Goal: Task Accomplishment & Management: Manage account settings

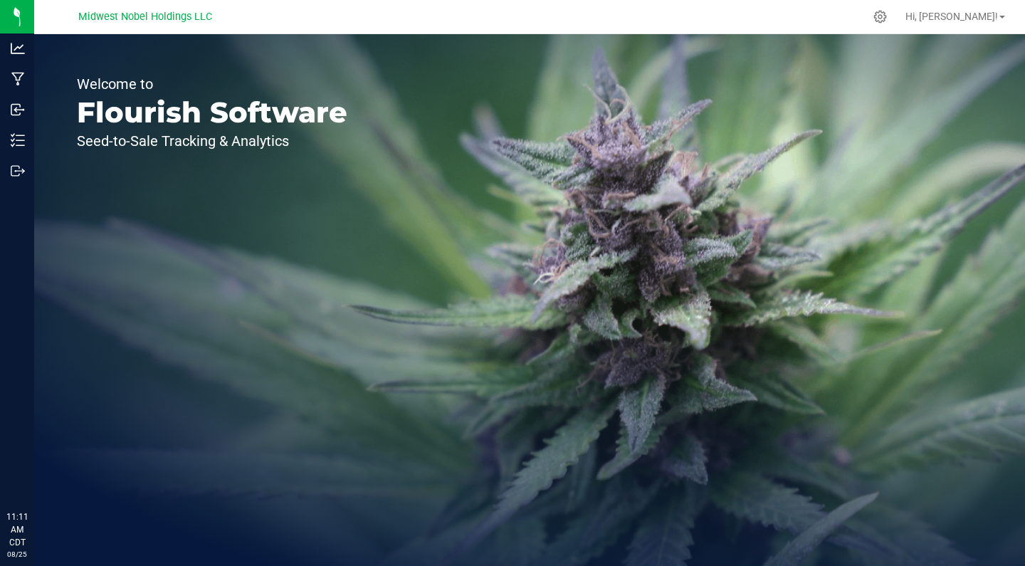
click at [263, 81] on p "Welcome to" at bounding box center [212, 84] width 270 height 14
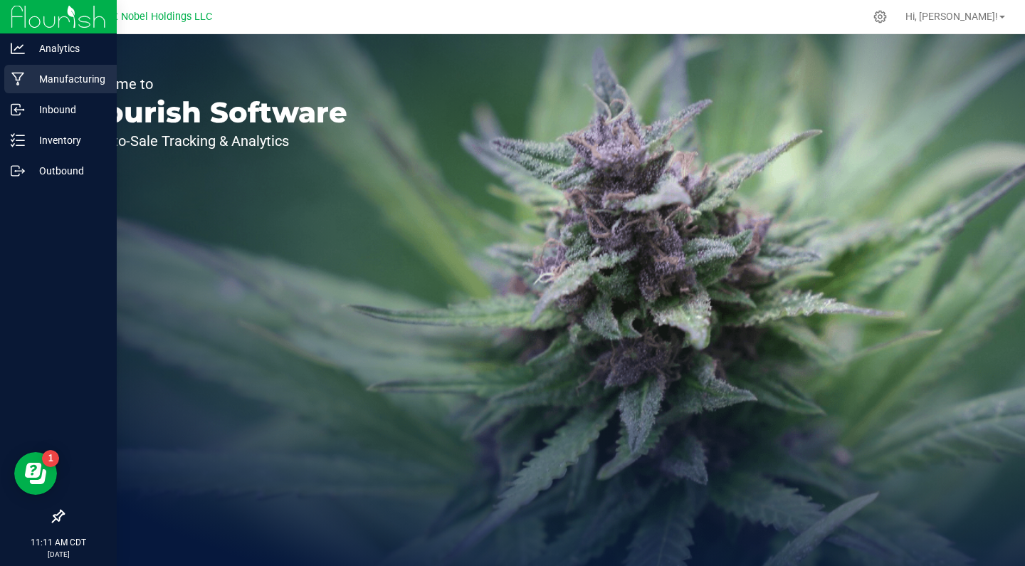
click at [60, 82] on p "Manufacturing" at bounding box center [67, 78] width 85 height 17
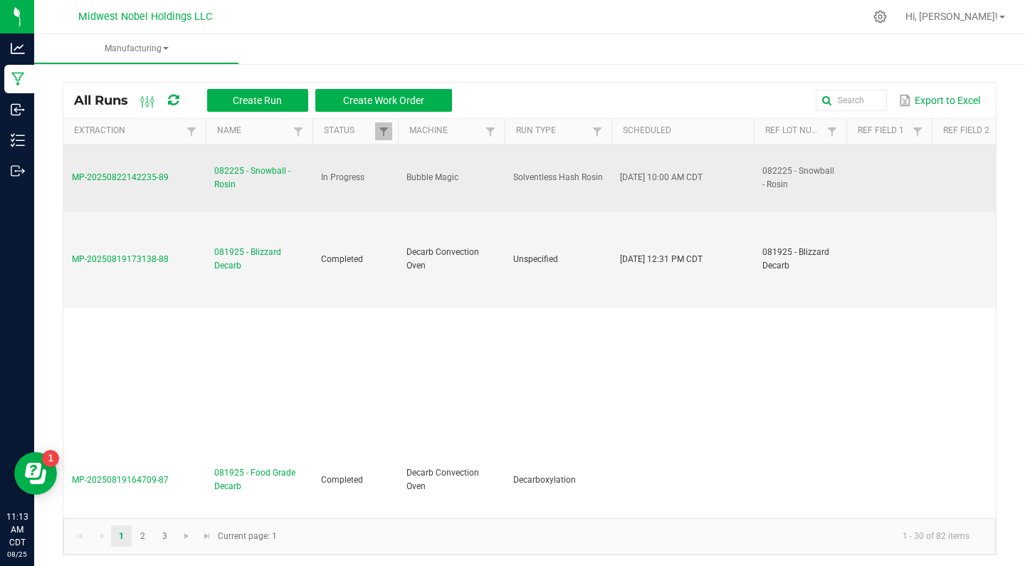
click at [235, 167] on span "082225 - Snowball - Rosin" at bounding box center [259, 177] width 90 height 27
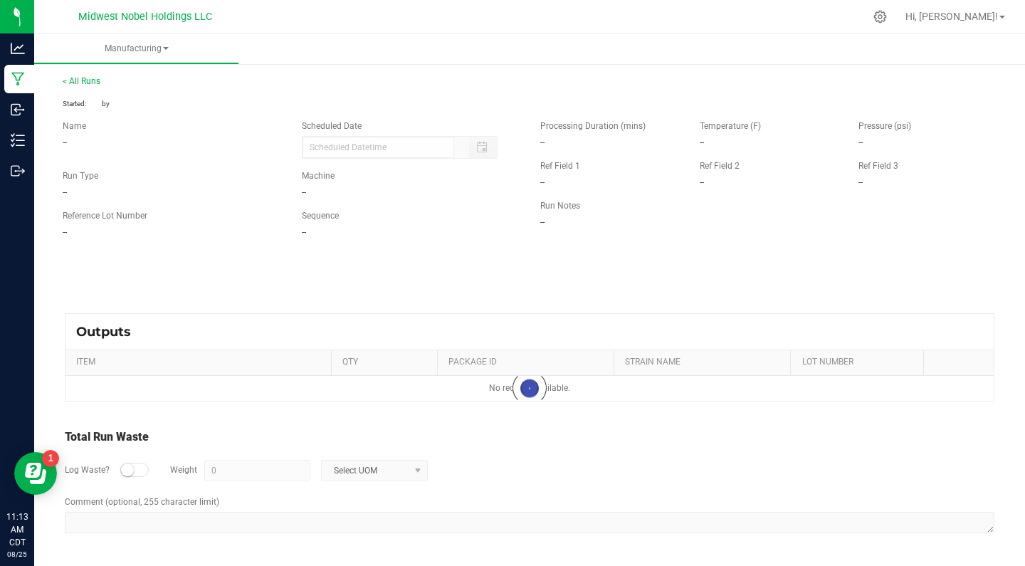
scroll to position [5, 0]
type input "[DATE] 10:00 AM"
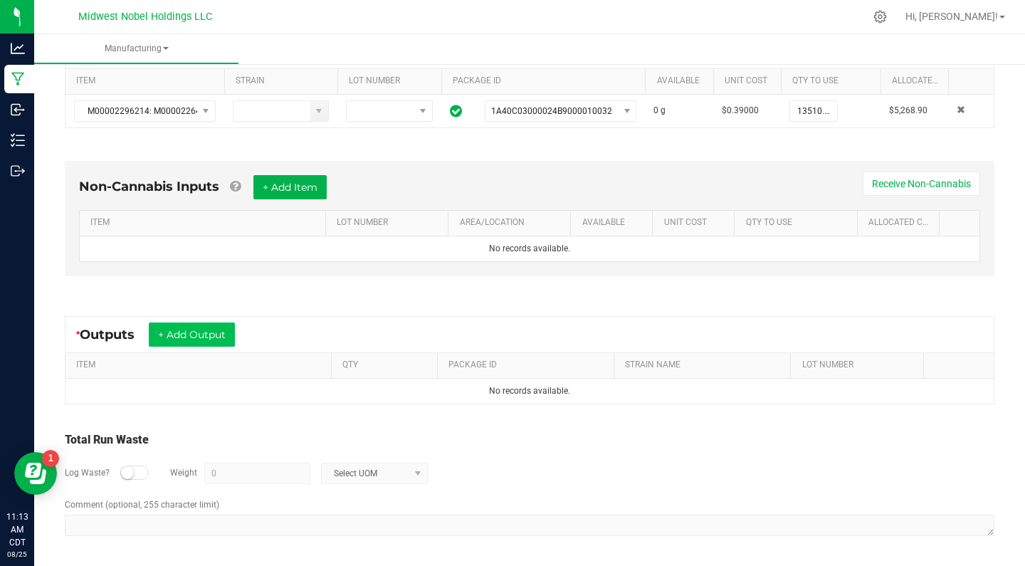
scroll to position [299, 0]
click at [222, 333] on button "+ Add Output" at bounding box center [192, 336] width 86 height 24
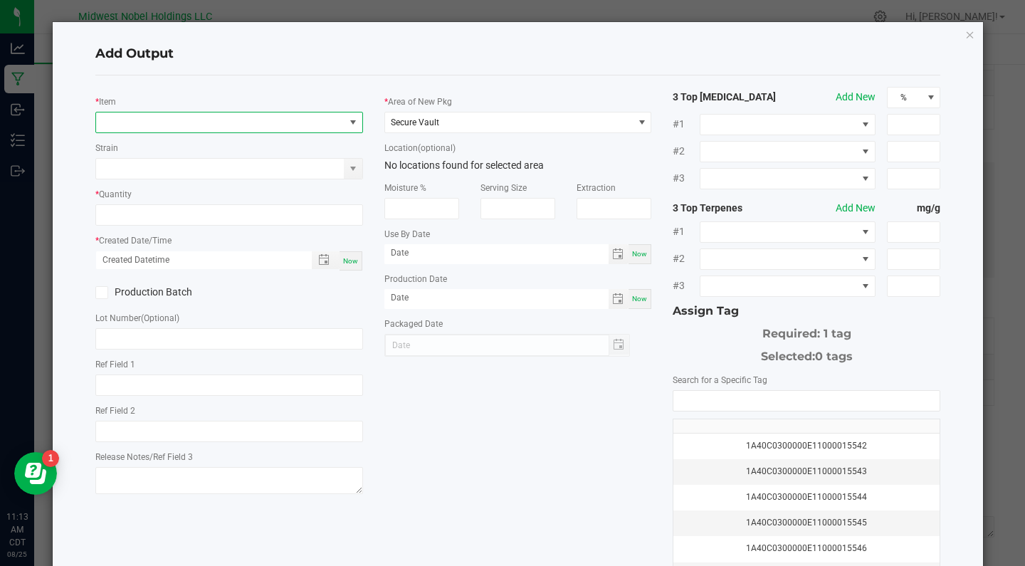
click at [282, 113] on span "NO DATA FOUND" at bounding box center [220, 122] width 248 height 20
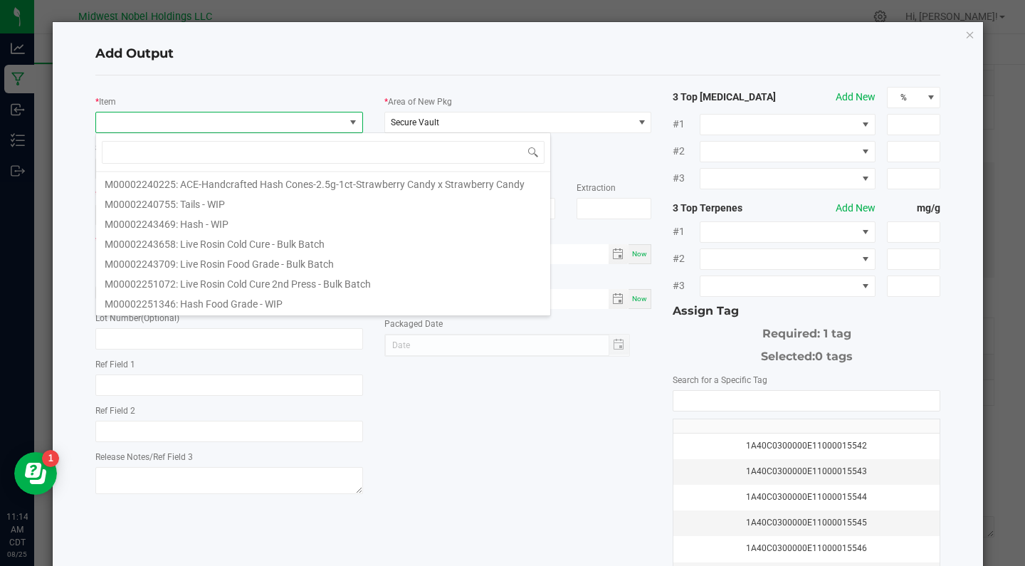
scroll to position [381, 0]
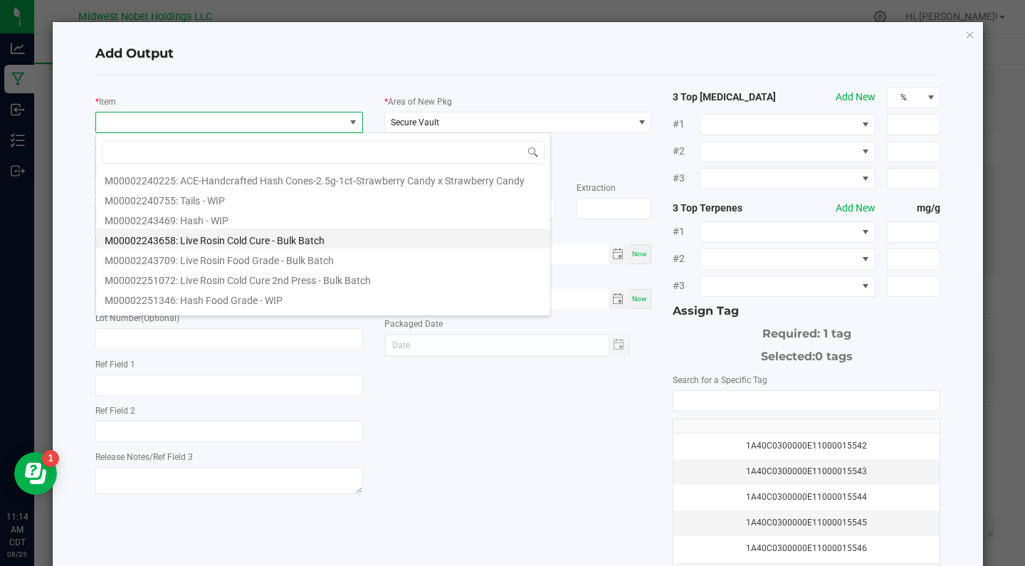
click at [290, 236] on li "M00002243658: Live Rosin Cold Cure - Bulk Batch" at bounding box center [323, 238] width 454 height 20
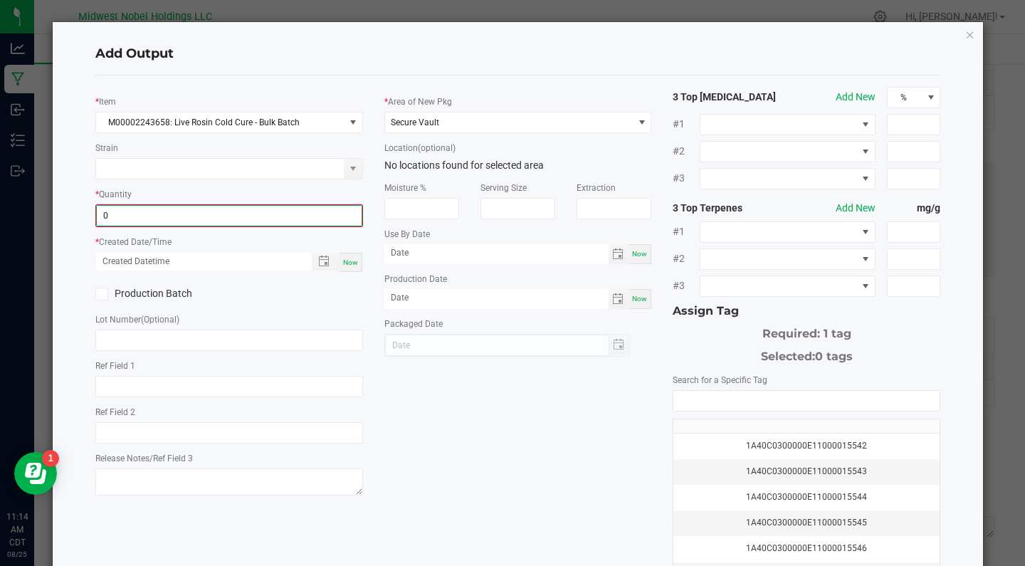
click at [116, 221] on input "0" at bounding box center [229, 216] width 265 height 20
type input "0"
type input "391.6700 g"
click at [321, 301] on div "Production Batch" at bounding box center [229, 292] width 289 height 21
click at [348, 258] on span "Now" at bounding box center [350, 261] width 15 height 8
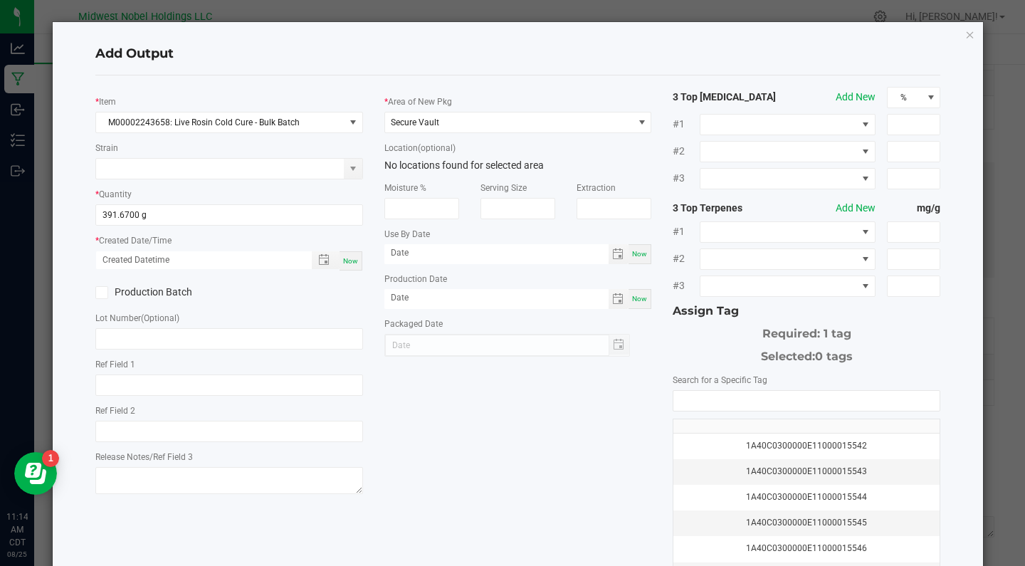
type input "[DATE] 11:14 AM"
type input "[DATE]"
click at [164, 294] on label "Production Batch" at bounding box center [156, 292] width 123 height 15
click at [0, 0] on input "Production Batch" at bounding box center [0, 0] width 0 height 0
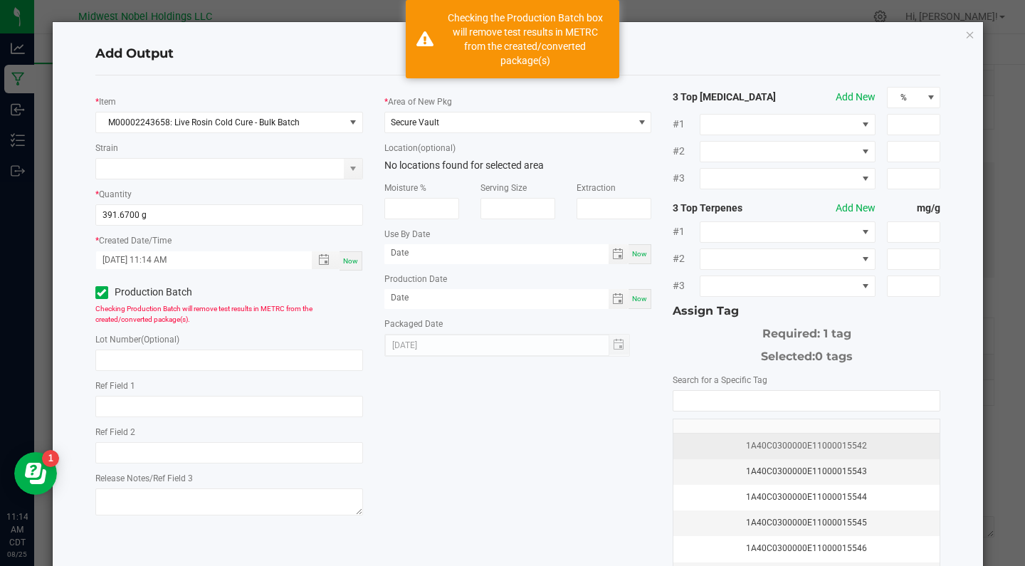
click at [843, 450] on div "1A40C0300000E11000015542" at bounding box center [806, 446] width 249 height 14
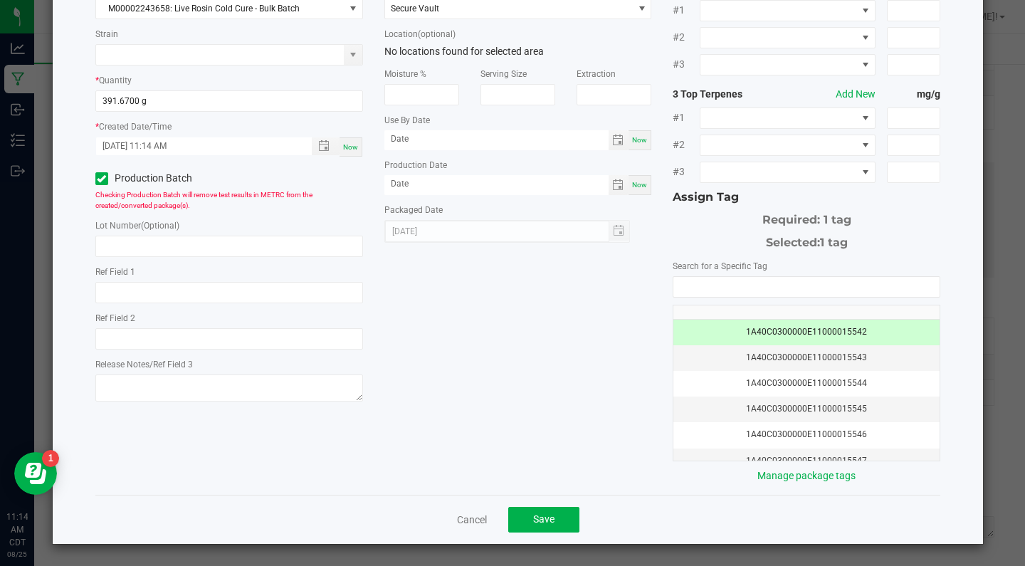
scroll to position [113, 0]
click at [554, 519] on span "Save" at bounding box center [543, 519] width 21 height 11
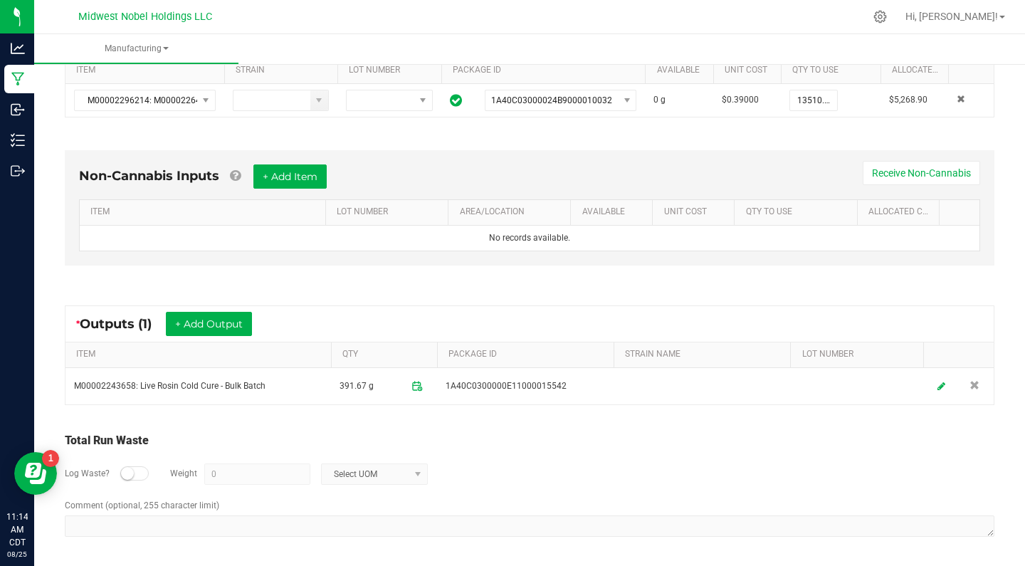
scroll to position [310, 0]
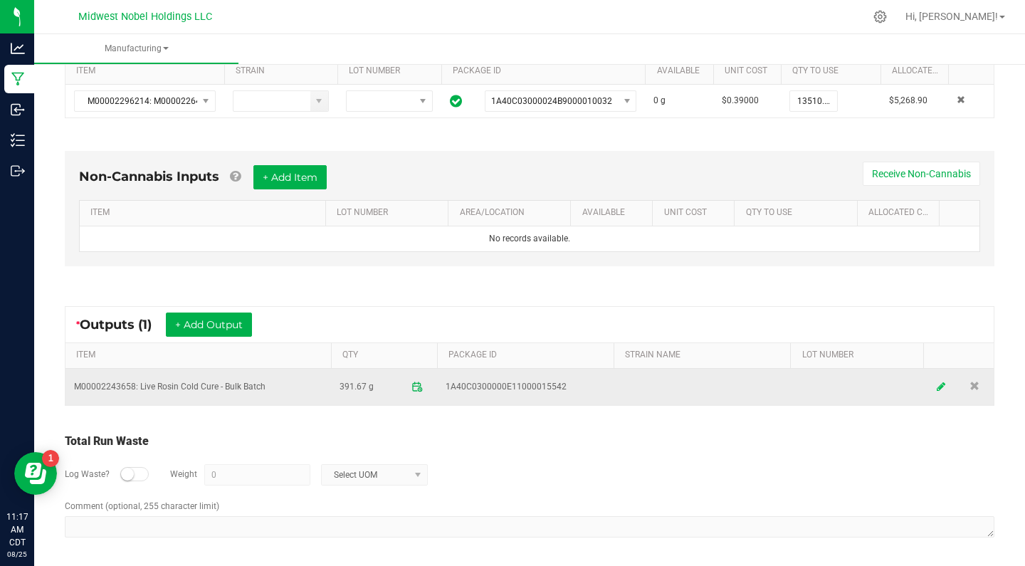
click at [936, 384] on link at bounding box center [940, 387] width 21 height 28
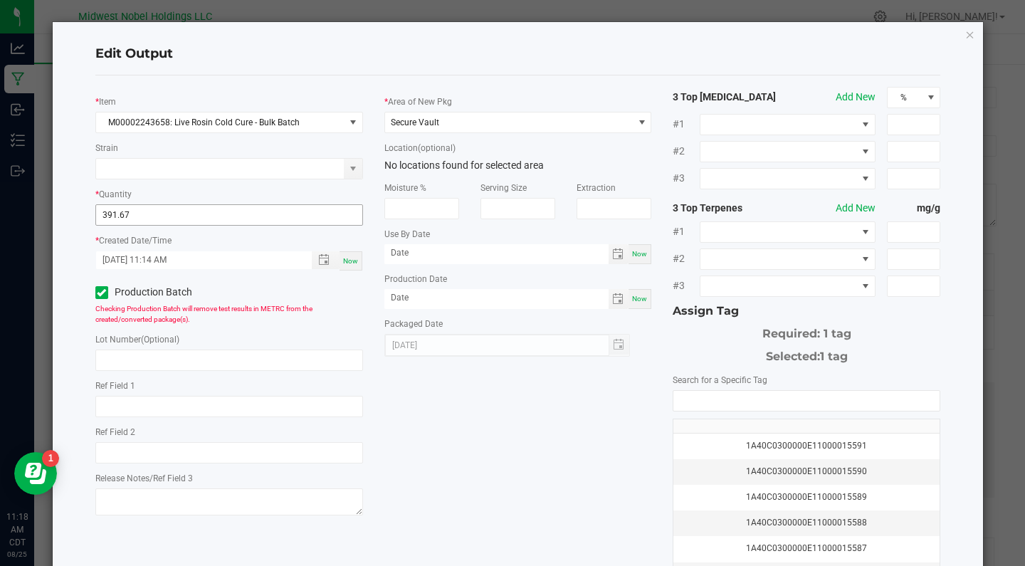
click at [115, 211] on input "391.67" at bounding box center [229, 215] width 266 height 20
type input "393.6700 g"
click at [339, 318] on div "Checking Production Batch will remove test results in METRC from the created/co…" at bounding box center [229, 313] width 268 height 21
click at [241, 353] on input "text" at bounding box center [229, 359] width 268 height 21
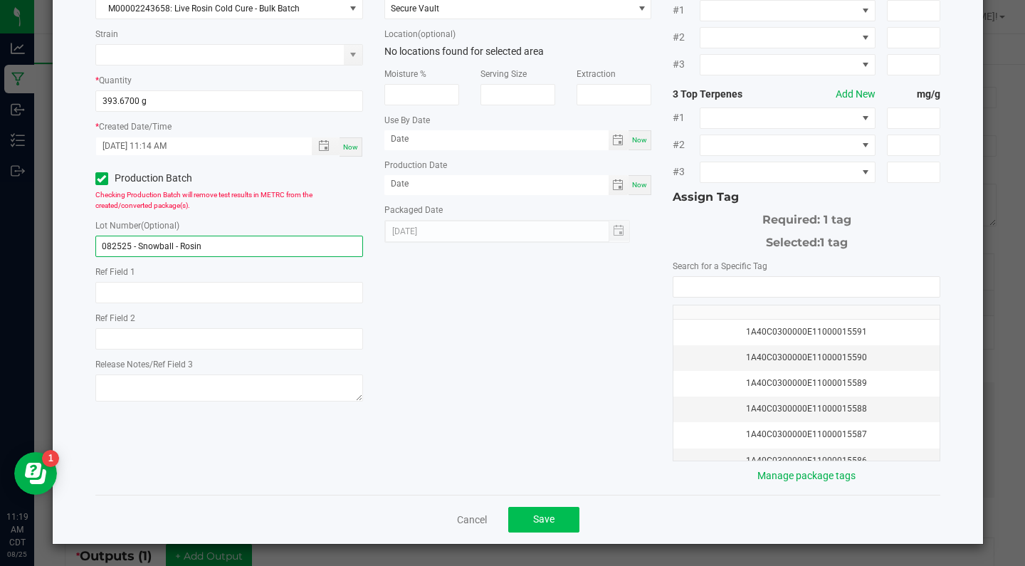
scroll to position [113, 0]
type input "082525 - Snowball - Rosin"
click at [546, 526] on button "Save" at bounding box center [543, 520] width 71 height 26
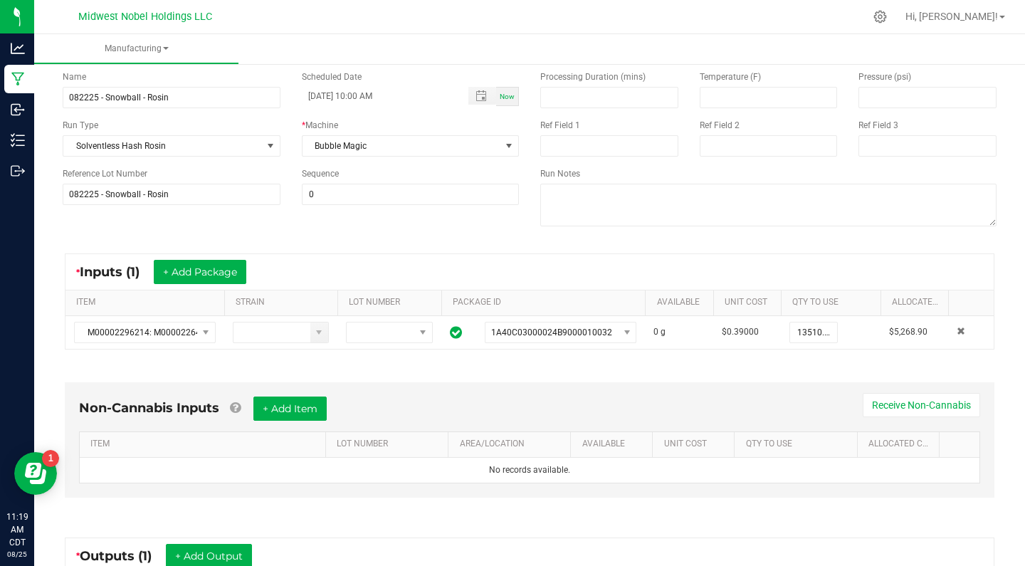
scroll to position [310, 0]
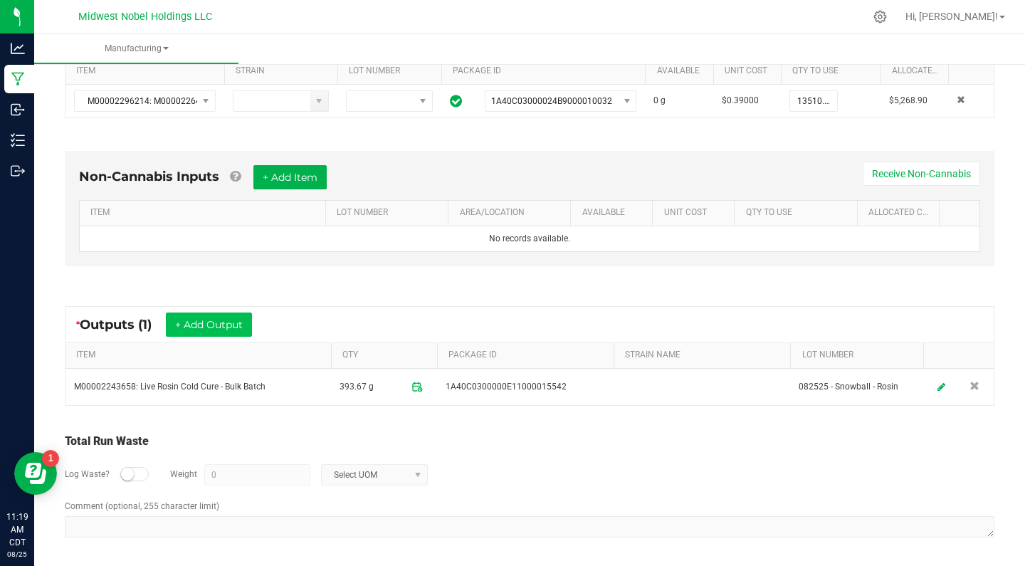
click at [224, 315] on button "+ Add Output" at bounding box center [209, 324] width 86 height 24
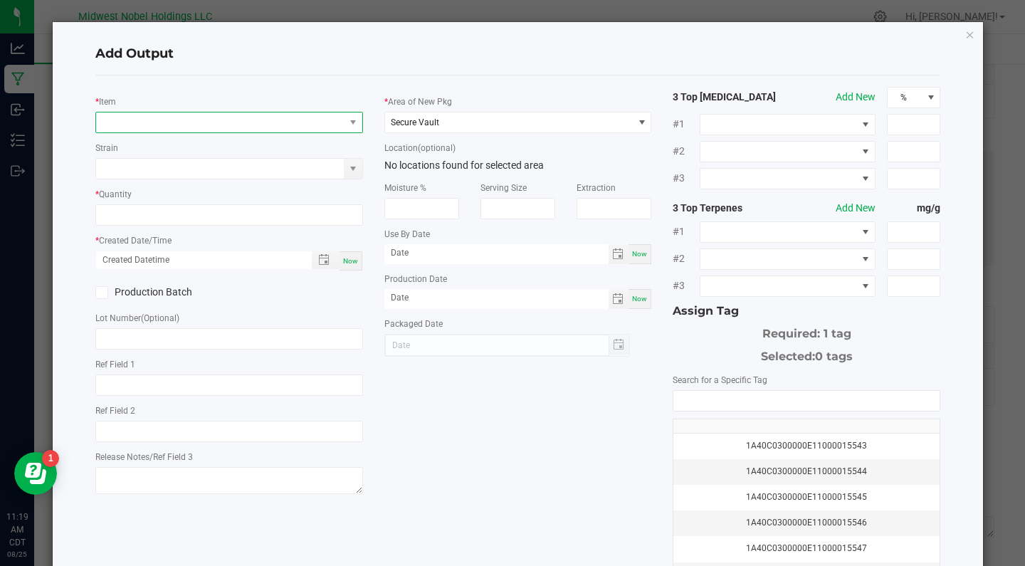
click at [238, 115] on span "NO DATA FOUND" at bounding box center [220, 122] width 248 height 20
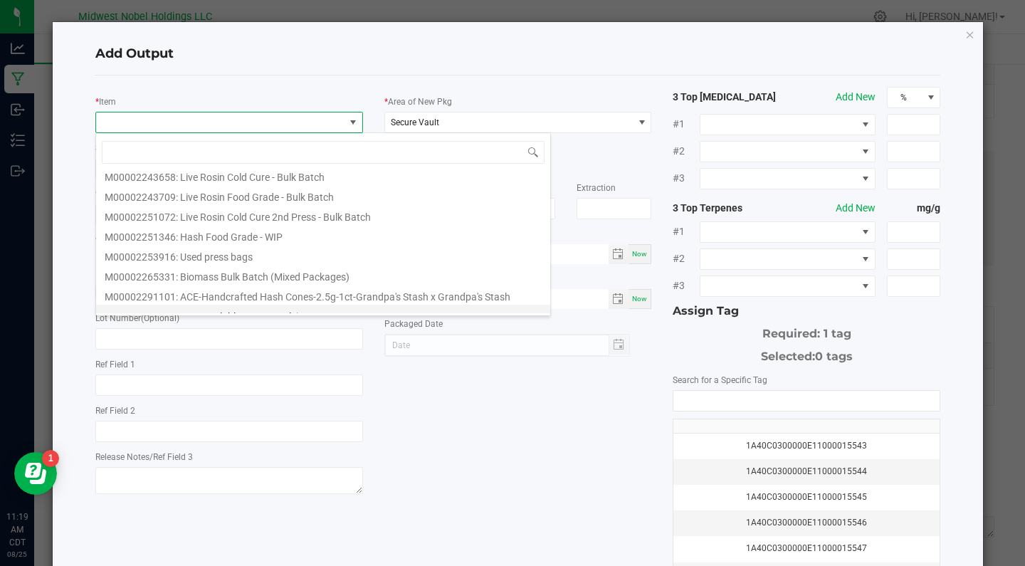
scroll to position [439, 0]
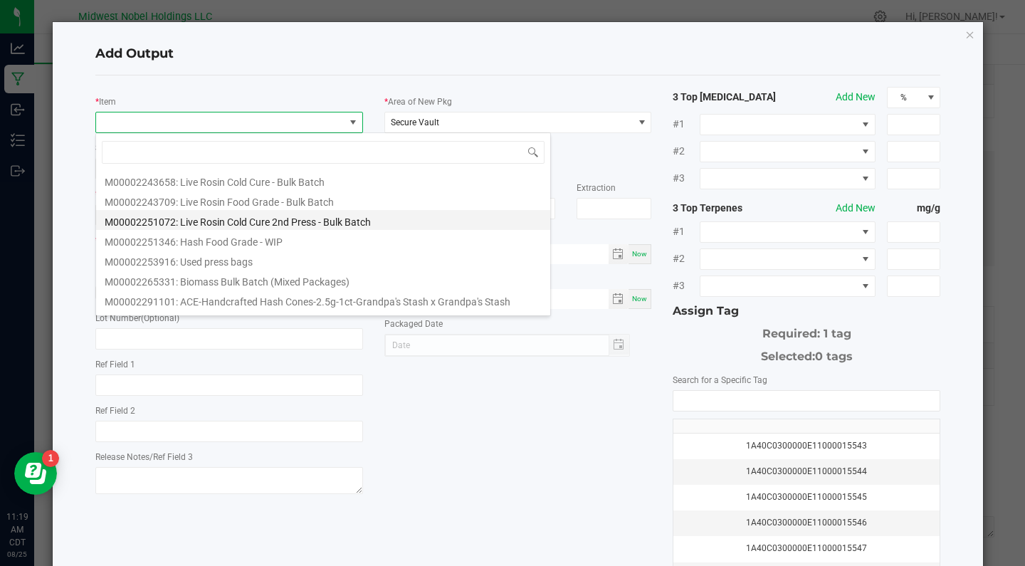
click at [315, 222] on li "M00002251072: Live Rosin Cold Cure 2nd Press - Bulk Batch" at bounding box center [323, 220] width 454 height 20
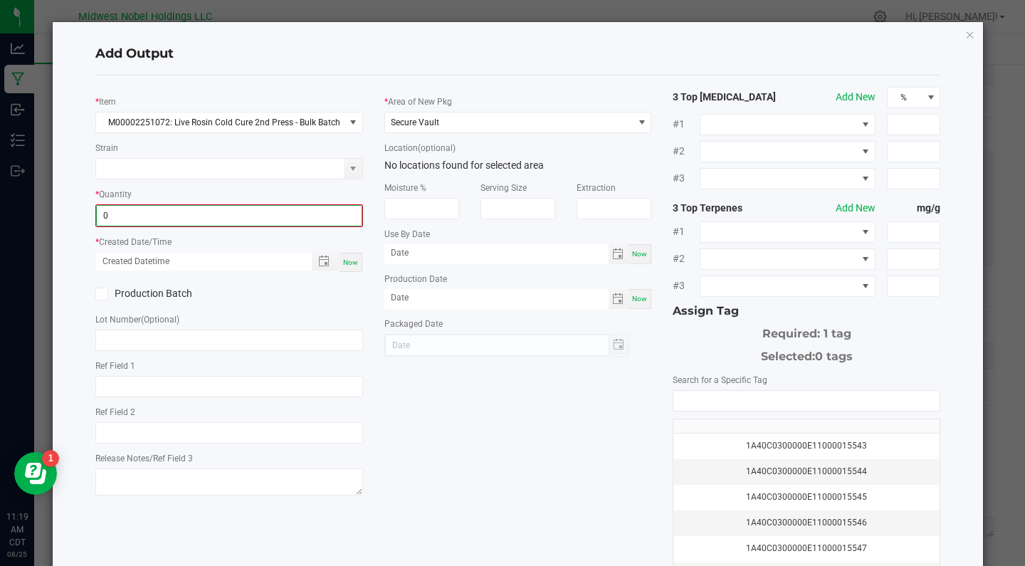
click at [109, 214] on input "0" at bounding box center [229, 216] width 265 height 20
type input "14.8900 g"
click at [194, 296] on label "Production Batch" at bounding box center [156, 292] width 123 height 15
click at [0, 0] on input "Production Batch" at bounding box center [0, 0] width 0 height 0
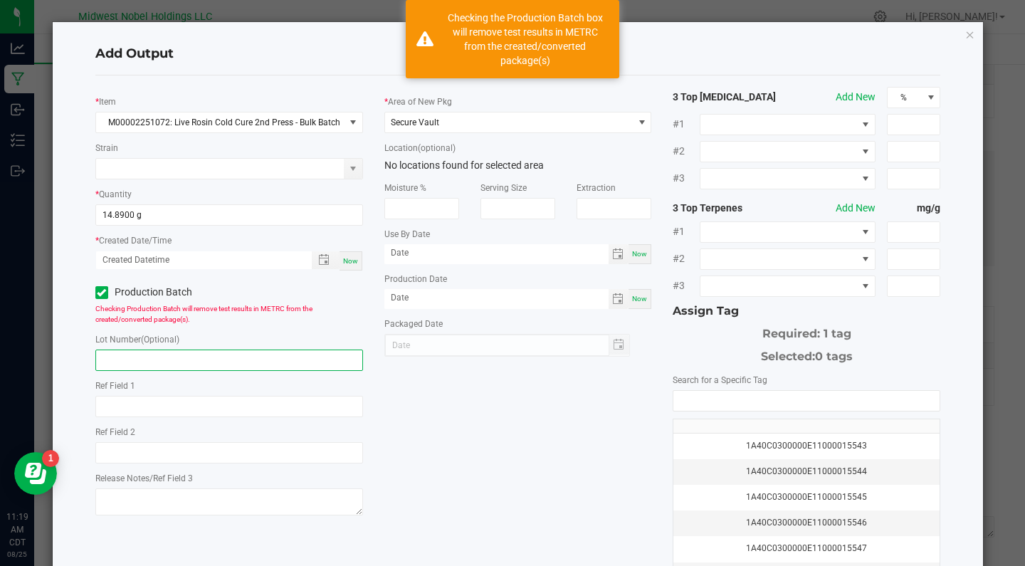
click at [184, 363] on input "text" at bounding box center [229, 359] width 268 height 21
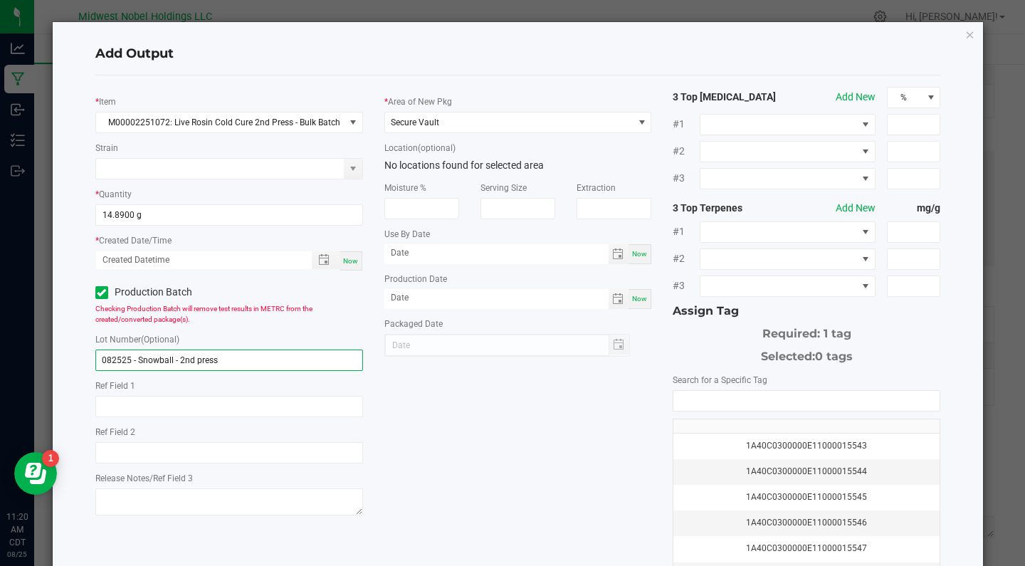
drag, startPoint x: 253, startPoint y: 360, endPoint x: 63, endPoint y: 345, distance: 190.6
click at [63, 345] on div "Add Output * Item M00002251072: Live Rosin Cold Cure 2nd Press - Bulk Batch Str…" at bounding box center [518, 339] width 931 height 635
type input "082525 - Snowball - 2nd press"
click at [425, 398] on div "* Item M00002251072: Live Rosin Cold Cure 2nd Press - Bulk Batch Strain * Quant…" at bounding box center [518, 342] width 867 height 510
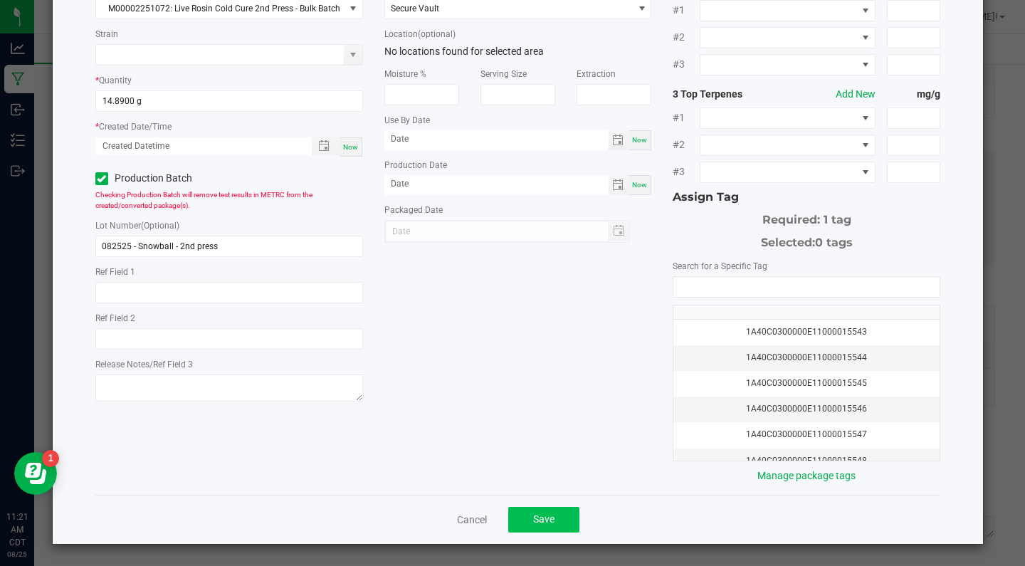
scroll to position [113, 0]
click at [565, 514] on button "Save" at bounding box center [543, 520] width 71 height 26
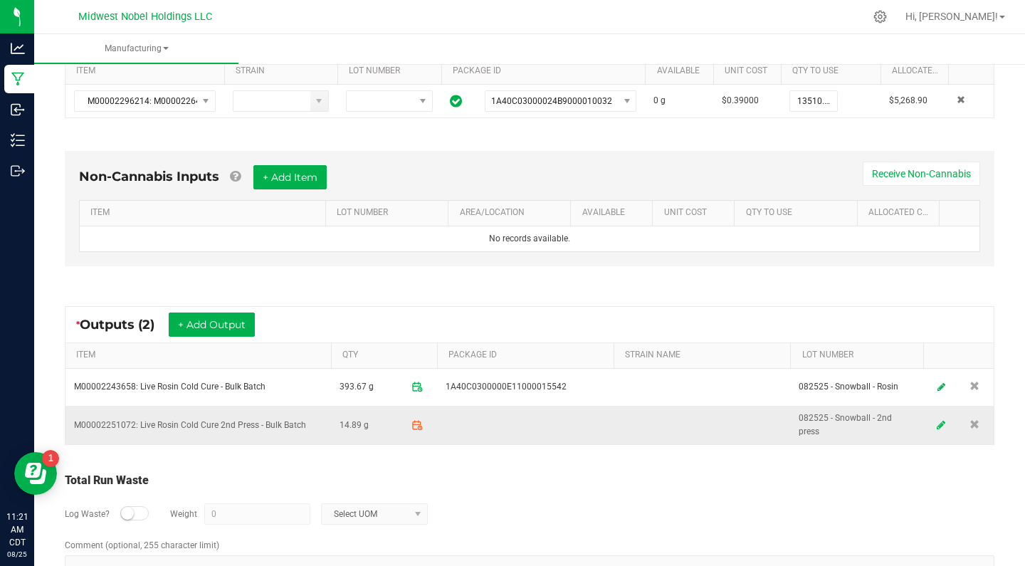
click at [940, 422] on icon at bounding box center [940, 425] width 9 height 10
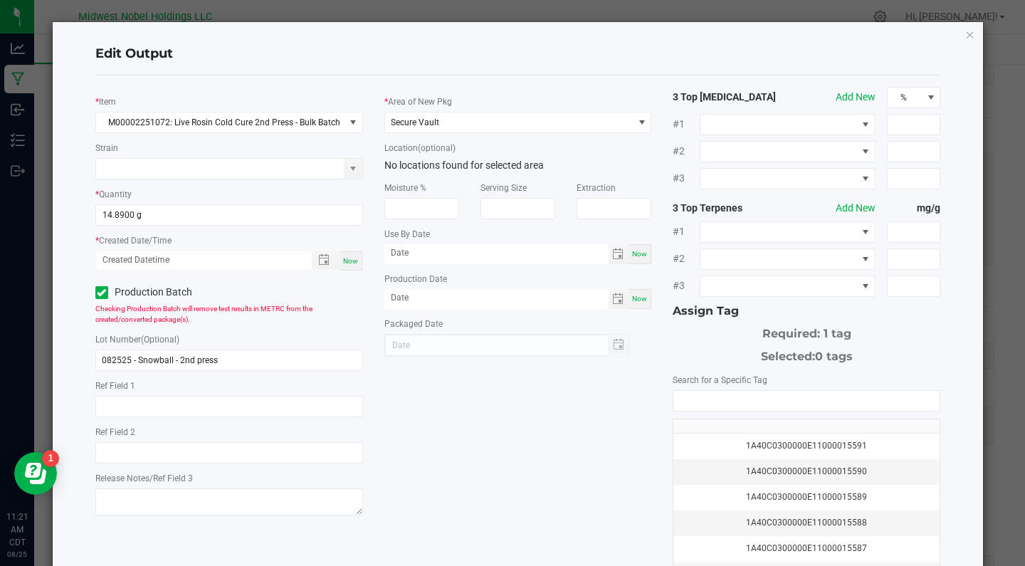
click at [356, 254] on div "Now" at bounding box center [350, 260] width 23 height 19
type input "[DATE] 11:21 AM"
type input "[DATE]"
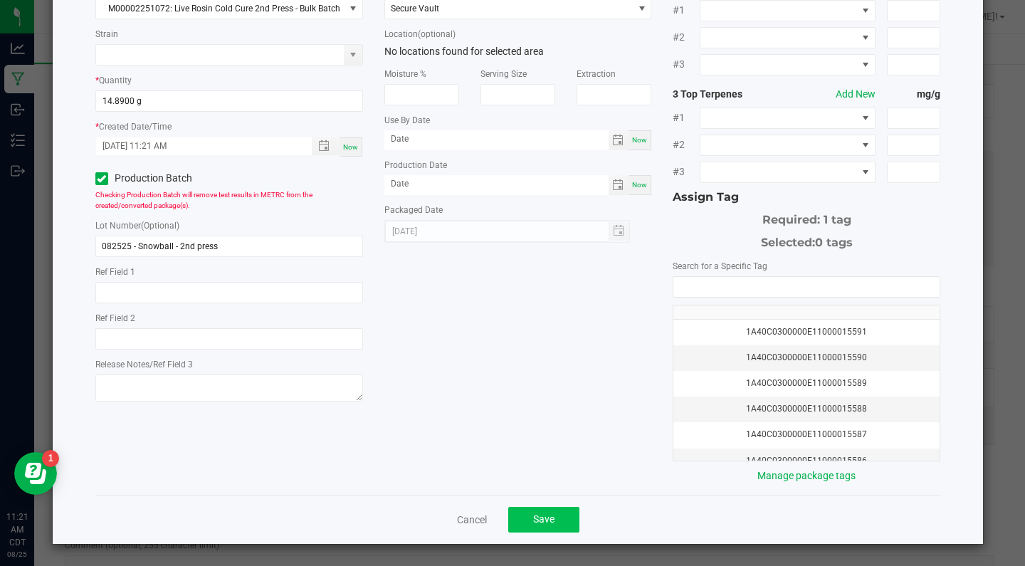
scroll to position [114, 0]
click at [565, 515] on button "Save" at bounding box center [543, 520] width 71 height 26
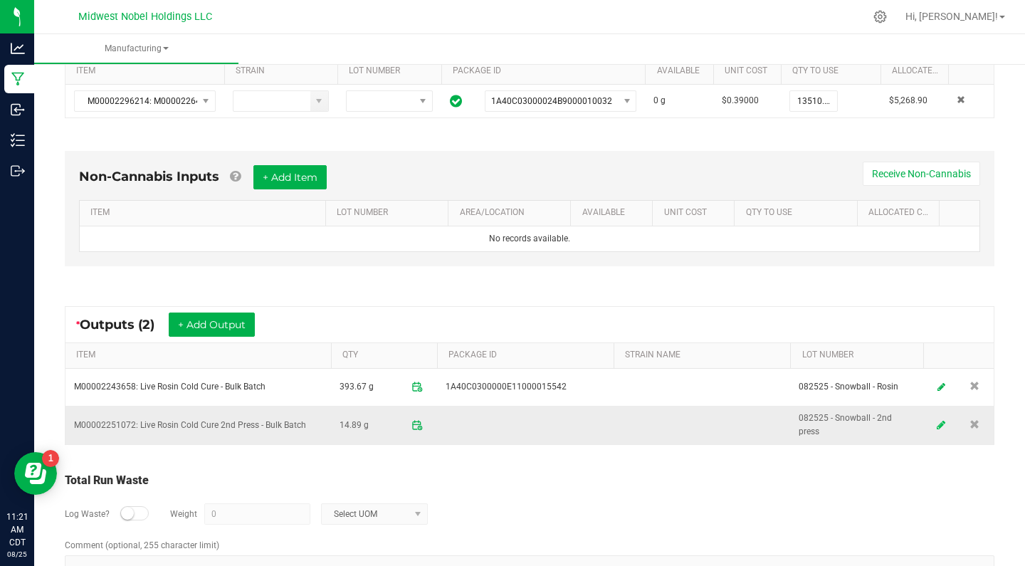
click at [935, 420] on link at bounding box center [940, 425] width 21 height 28
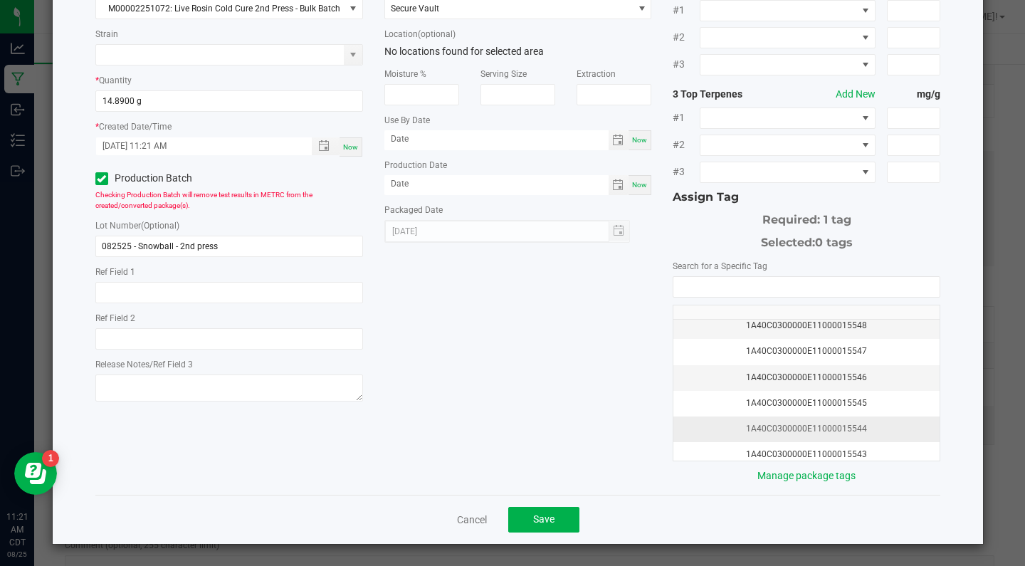
scroll to position [113, 0]
click at [888, 450] on div "1A40C0300000E11000015543" at bounding box center [806, 455] width 249 height 14
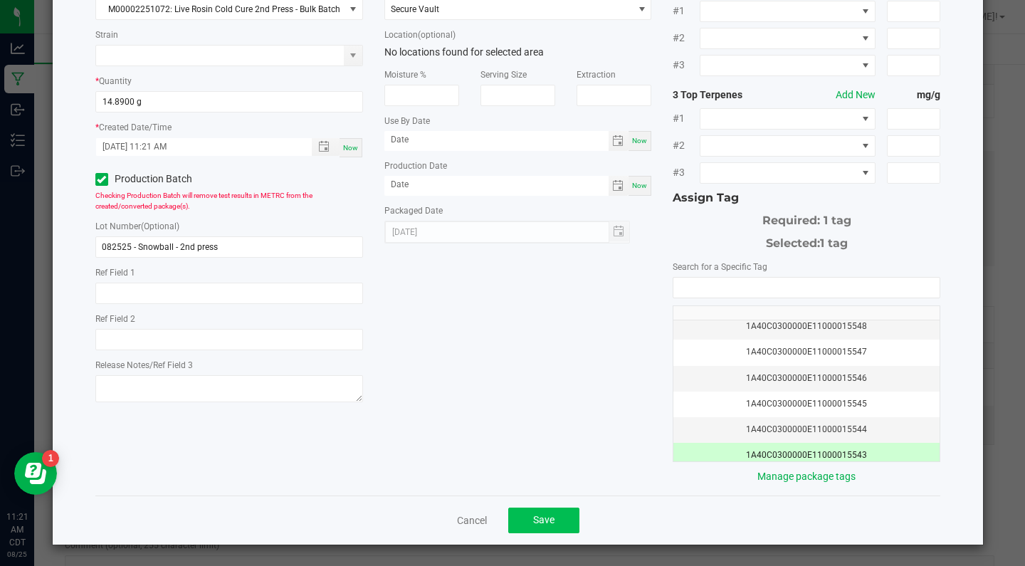
click at [568, 514] on button "Save" at bounding box center [543, 520] width 71 height 26
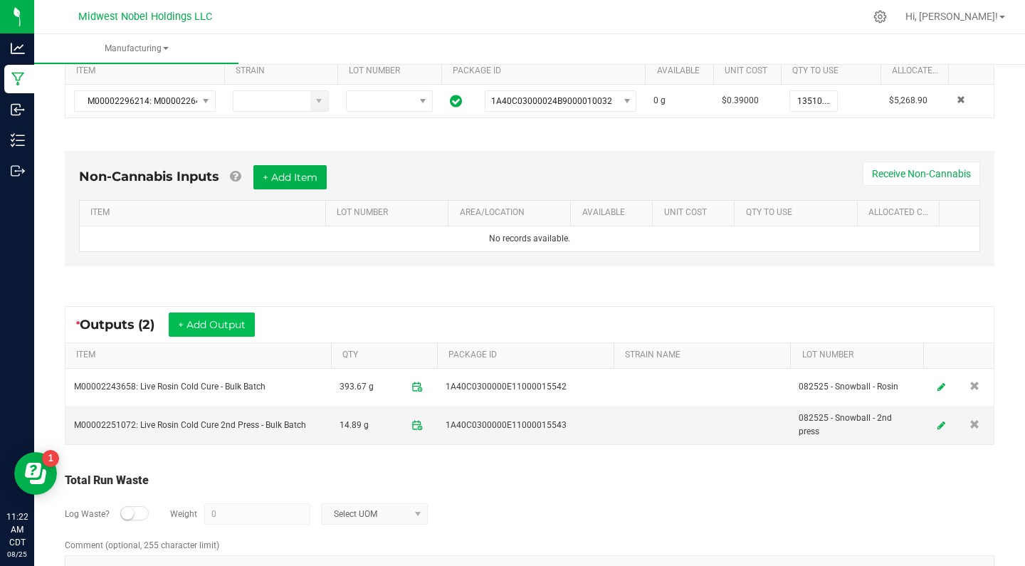
click at [199, 323] on button "+ Add Output" at bounding box center [212, 324] width 86 height 24
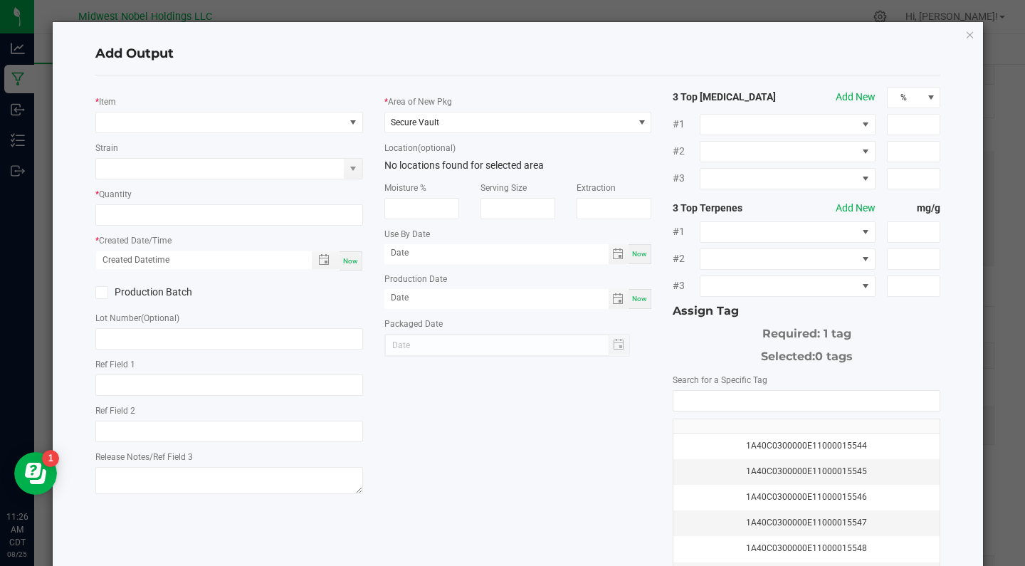
scroll to position [0, 0]
click at [970, 40] on icon "button" at bounding box center [970, 34] width 10 height 17
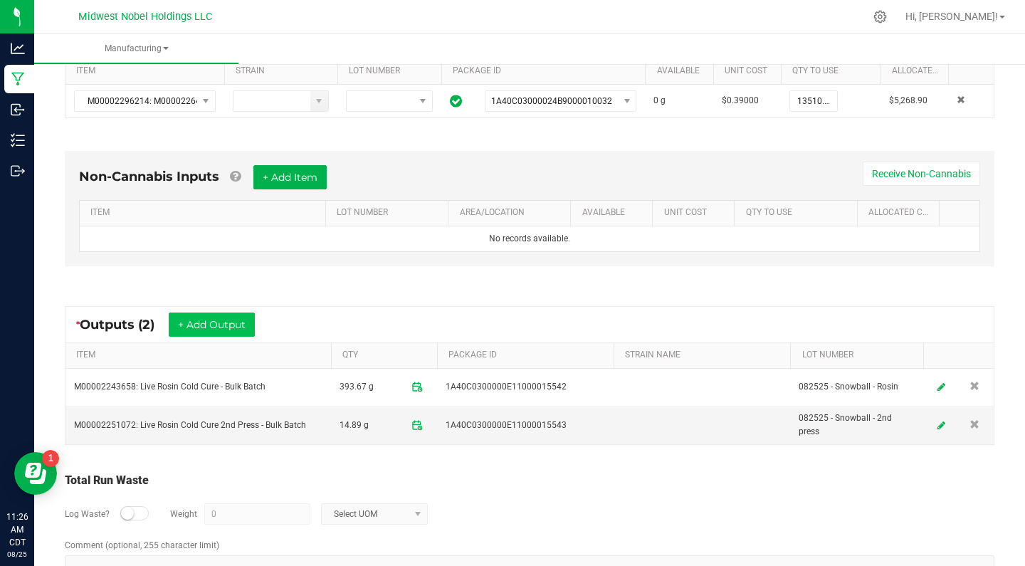
click at [207, 322] on button "+ Add Output" at bounding box center [212, 324] width 86 height 24
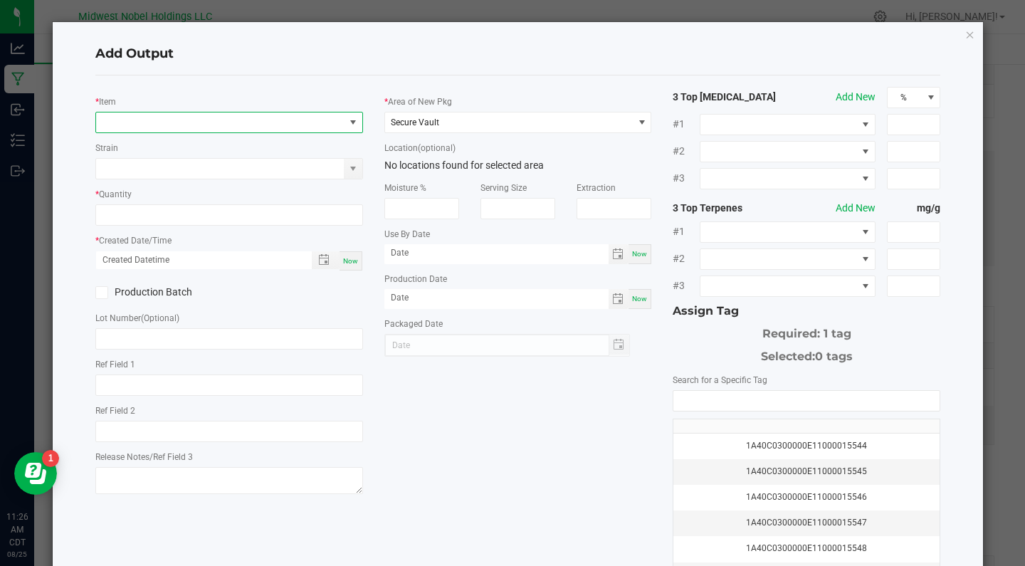
click at [204, 125] on span "NO DATA FOUND" at bounding box center [220, 122] width 248 height 20
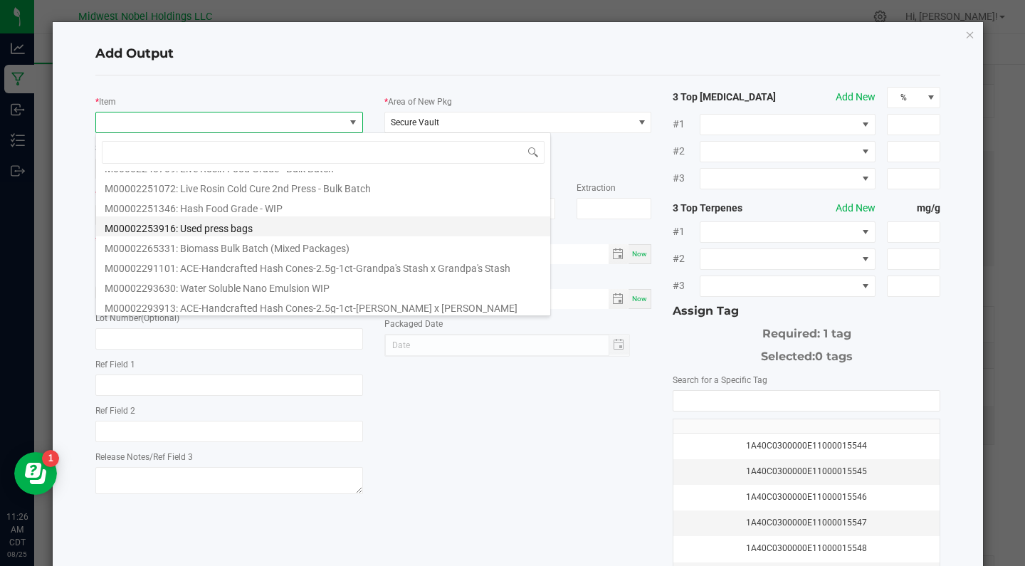
scroll to position [479, 0]
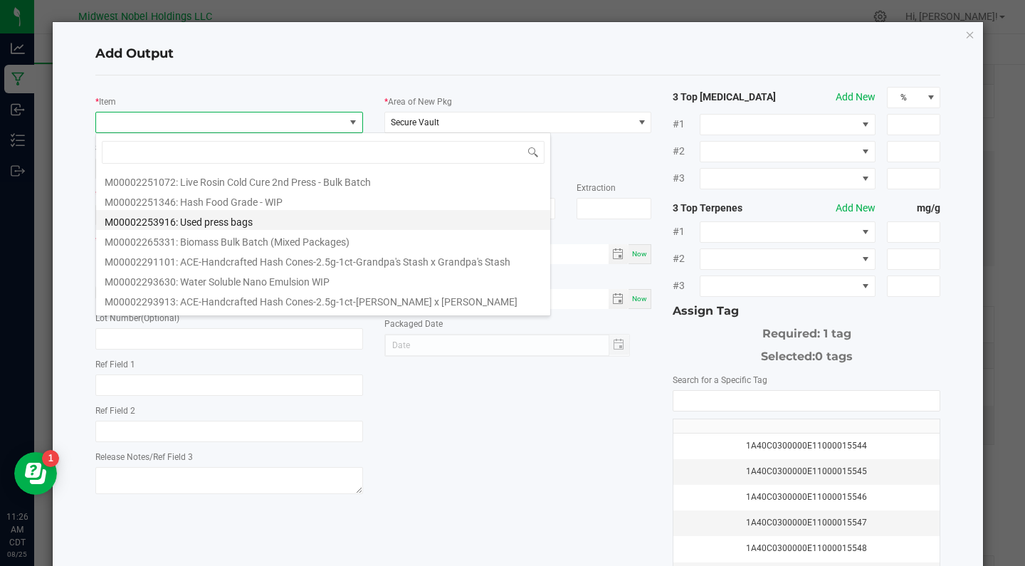
click at [285, 223] on li "M00002253916: Used press bags" at bounding box center [323, 220] width 454 height 20
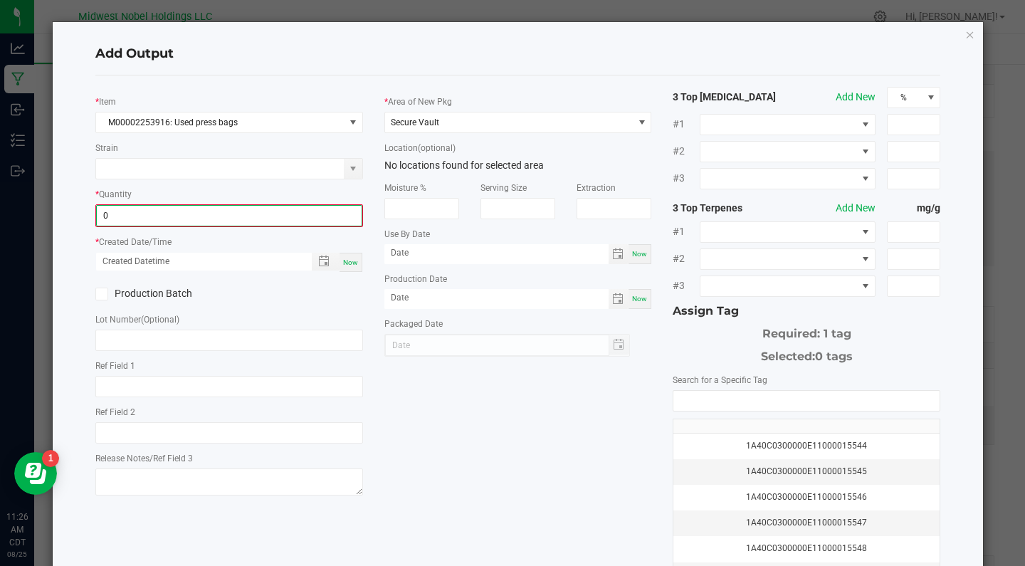
click at [107, 221] on input "0" at bounding box center [229, 216] width 265 height 20
type input "0"
type input "89.9000 g"
click at [463, 420] on div "* Item M00002253916: Used press bags Strain * Quantity 89.9000 g * Created Date…" at bounding box center [518, 342] width 867 height 510
click at [111, 295] on label "Production Batch" at bounding box center [156, 292] width 123 height 15
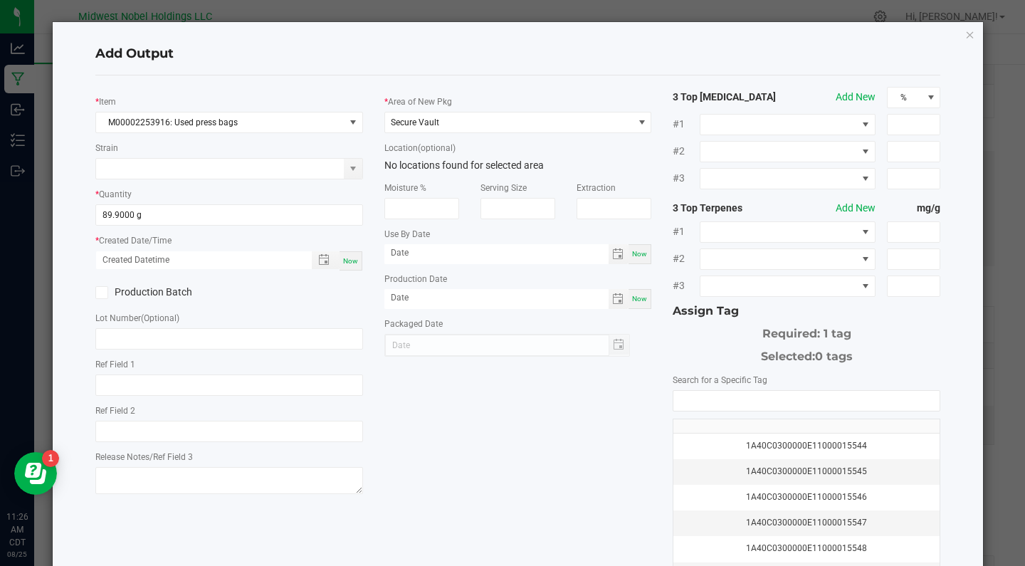
click at [0, 0] on input "Production Batch" at bounding box center [0, 0] width 0 height 0
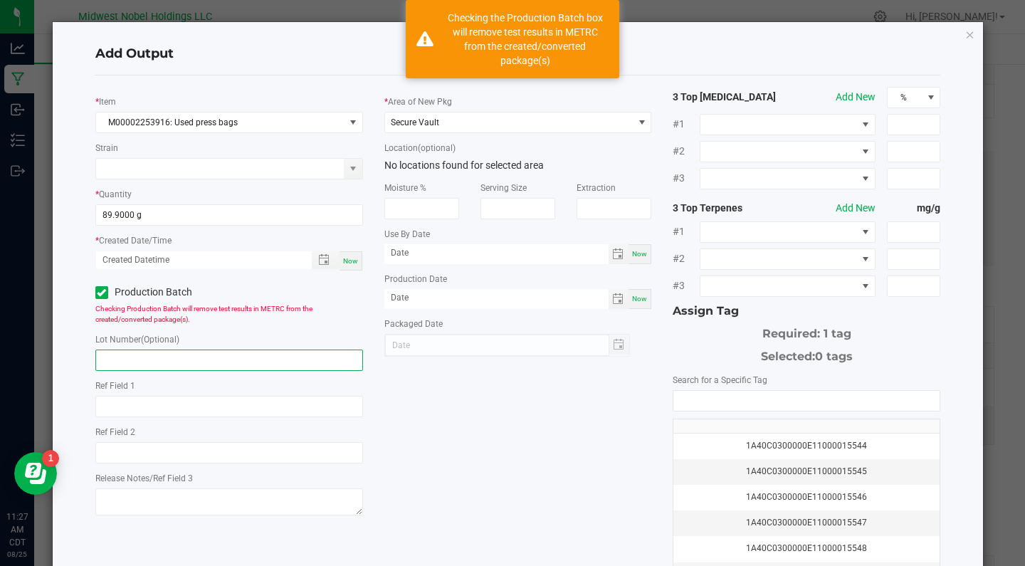
click at [155, 356] on input "text" at bounding box center [229, 359] width 268 height 21
paste input "082525 - Snowball - 2nd press"
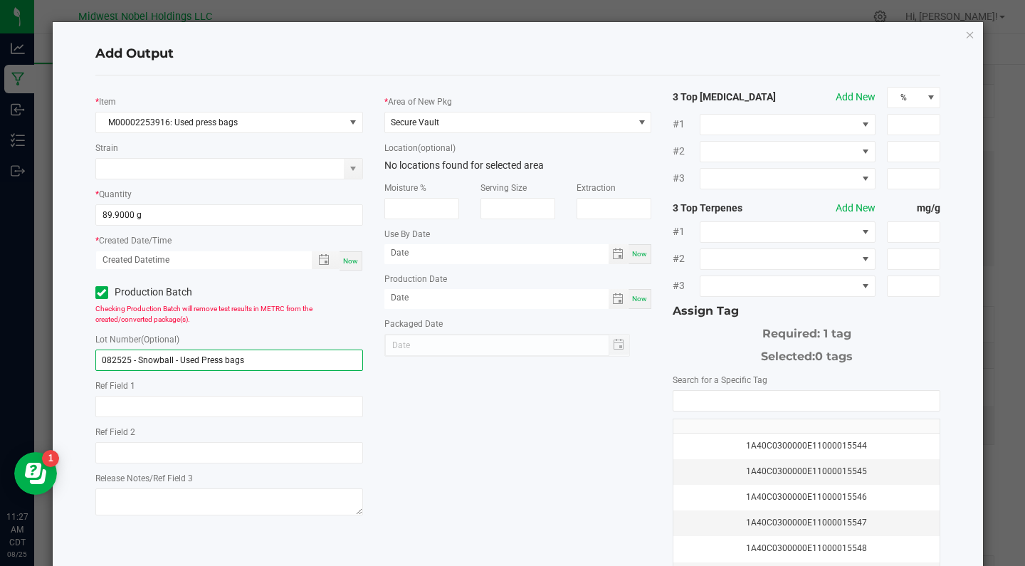
type input "082525 - Snowball - Used Press bags"
click at [397, 401] on div "* Item M00002253916: Used press bags Strain * Quantity 89.9000 g * Created Date…" at bounding box center [518, 342] width 867 height 510
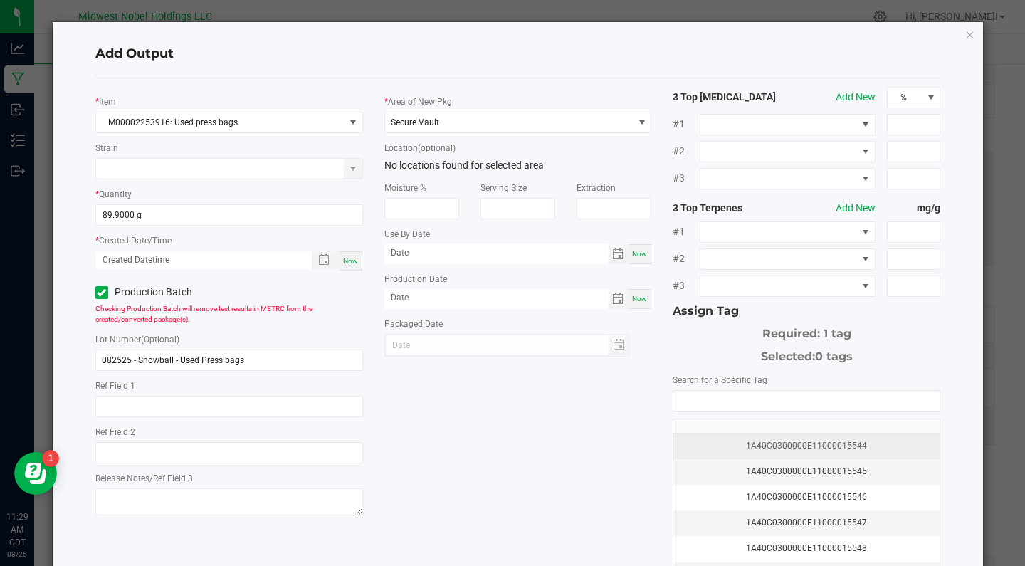
click at [763, 440] on div "1A40C0300000E11000015544" at bounding box center [806, 446] width 249 height 14
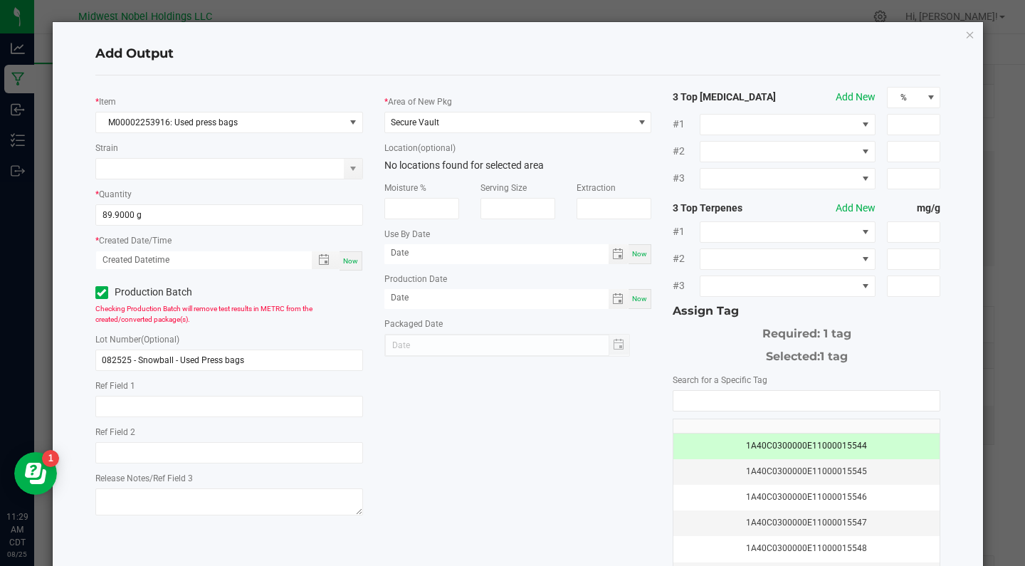
scroll to position [97, 0]
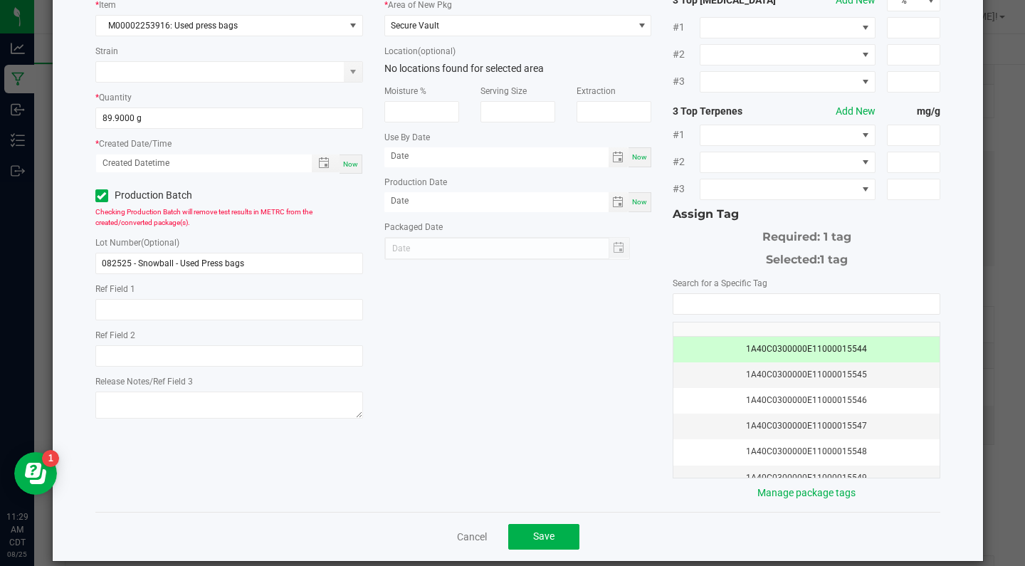
click at [349, 155] on div "Now" at bounding box center [350, 163] width 23 height 19
type input "[DATE] 11:29 AM"
type input "[DATE]"
click at [550, 530] on span "Save" at bounding box center [543, 535] width 21 height 11
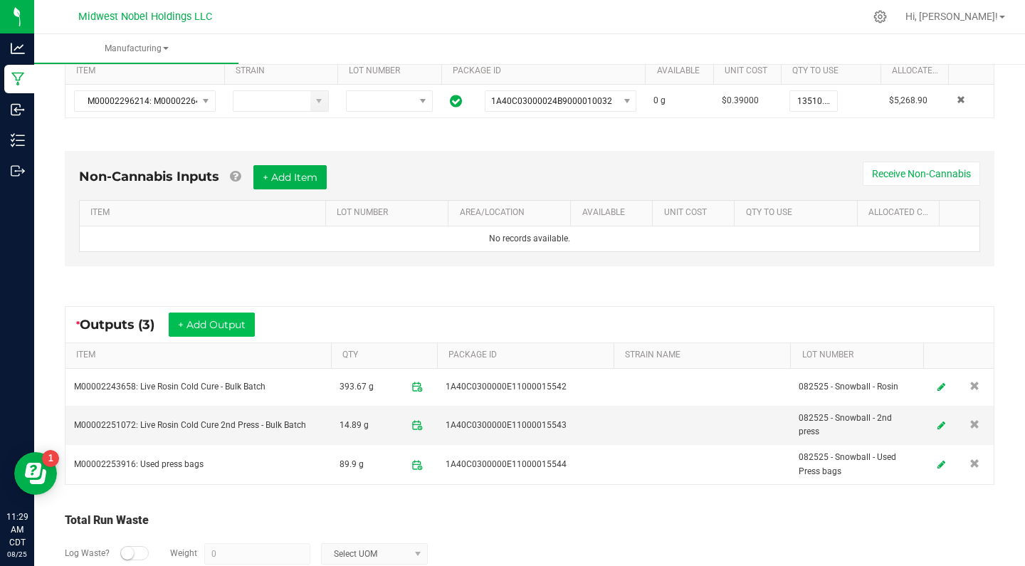
click at [216, 322] on button "+ Add Output" at bounding box center [212, 324] width 86 height 24
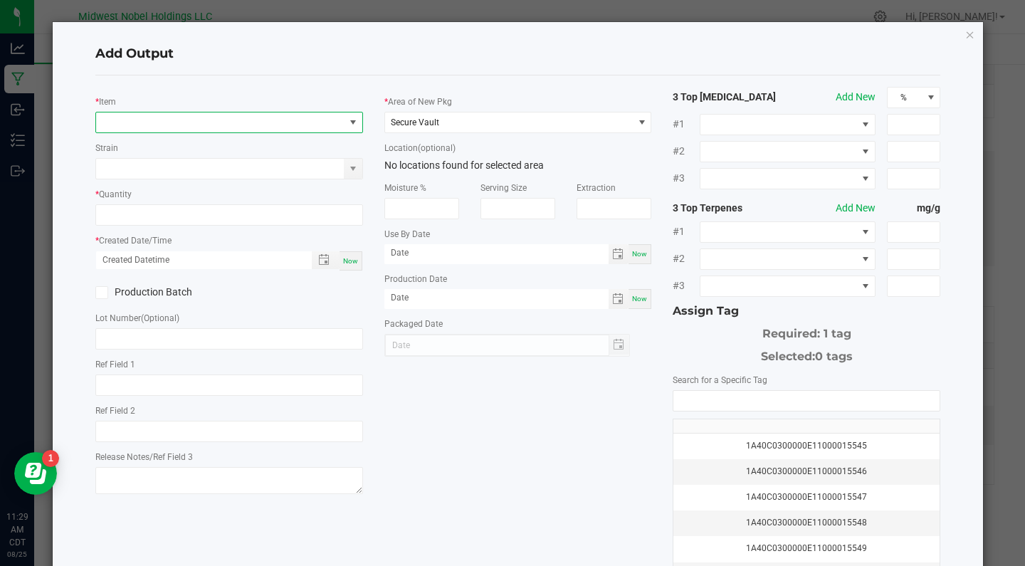
click at [267, 122] on span "NO DATA FOUND" at bounding box center [220, 122] width 248 height 20
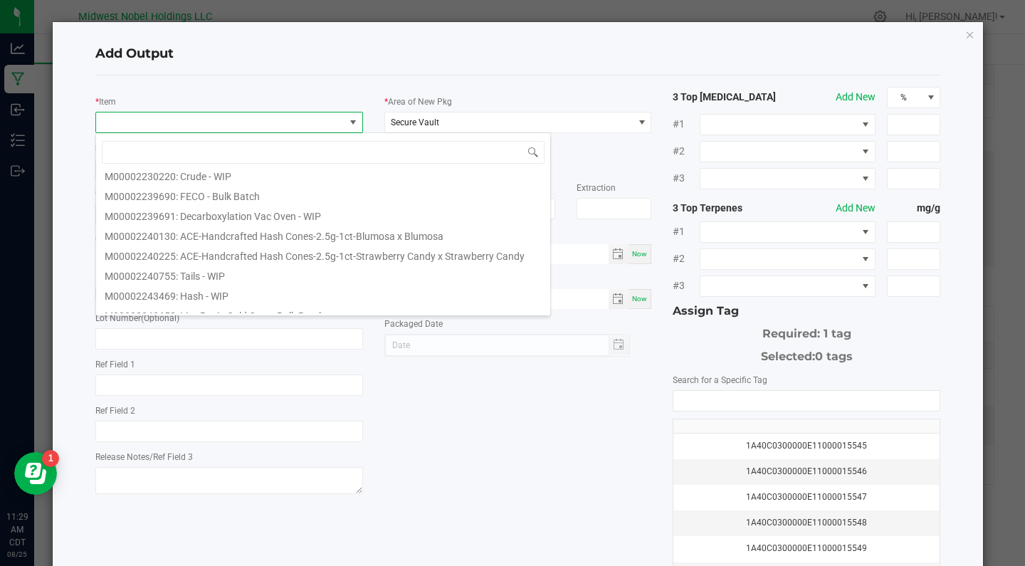
scroll to position [317, 0]
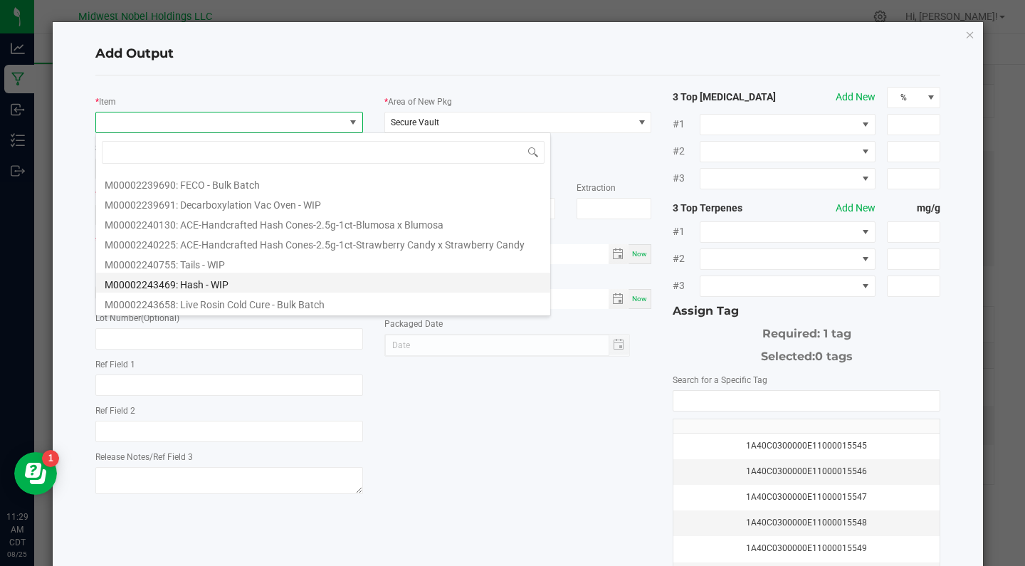
click at [315, 283] on li "M00002243469: Hash - WIP" at bounding box center [323, 283] width 454 height 20
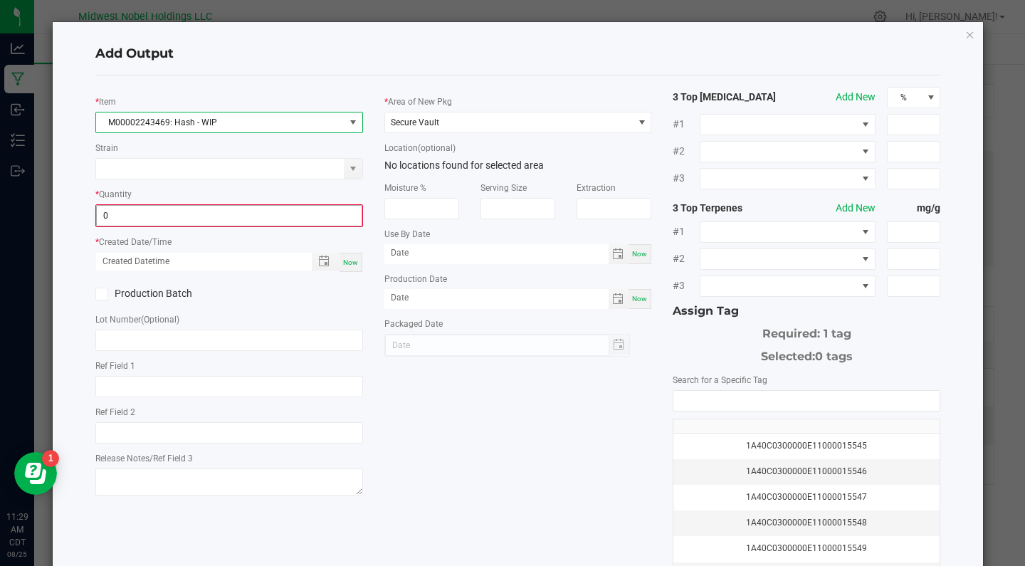
click at [121, 221] on input "0" at bounding box center [229, 216] width 265 height 20
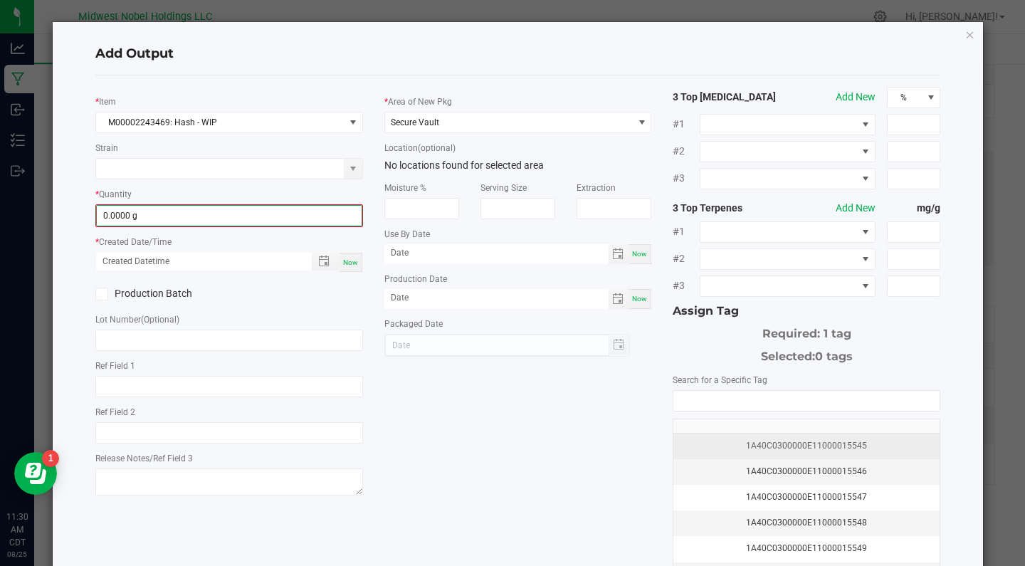
click at [756, 443] on div "1A40C0300000E11000015545" at bounding box center [806, 446] width 249 height 14
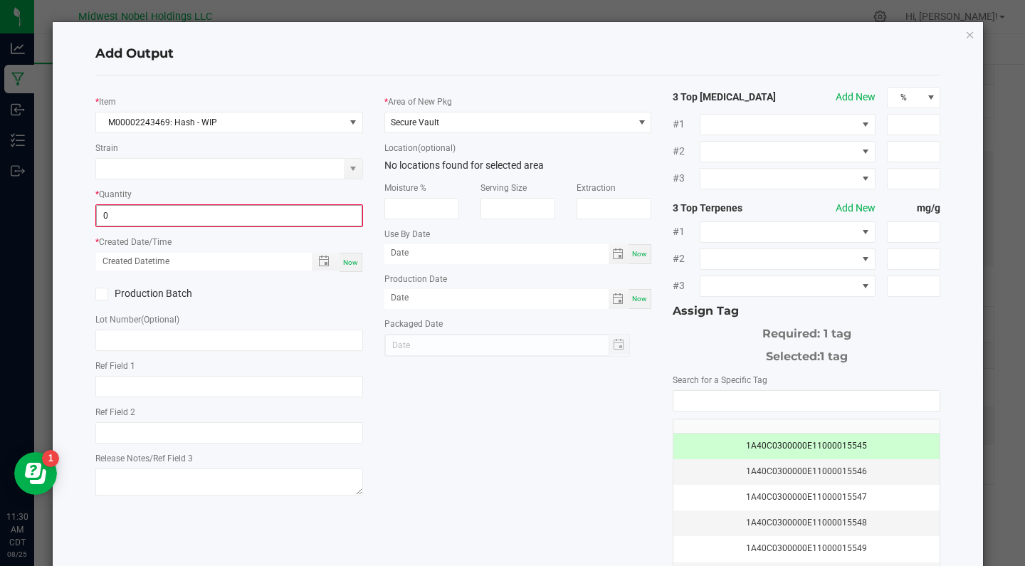
click at [112, 211] on input "0" at bounding box center [229, 216] width 265 height 20
type input "33.2300 g"
click at [354, 268] on div "Now" at bounding box center [350, 260] width 23 height 19
type input "[DATE] 11:30 AM"
type input "[DATE]"
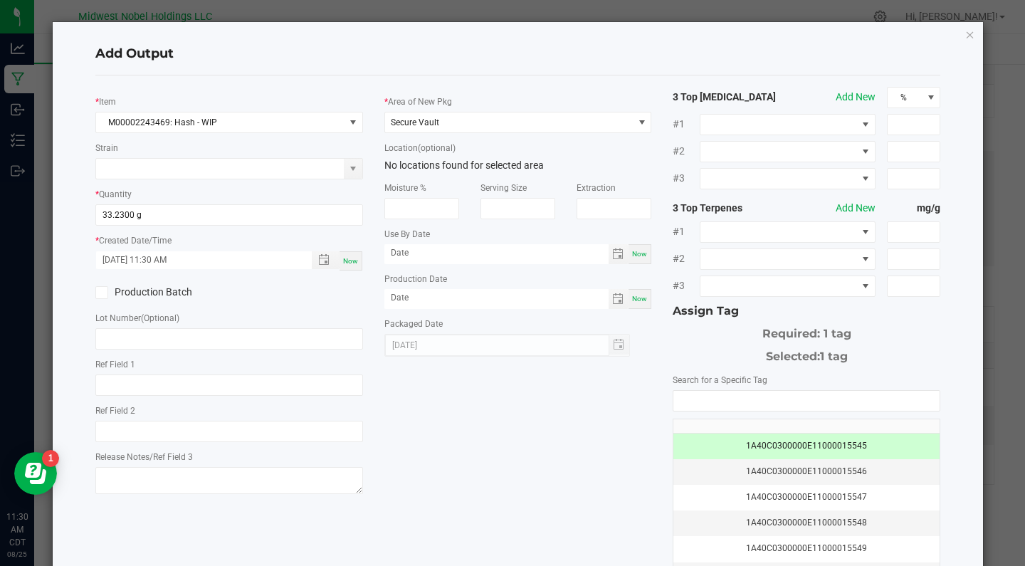
click at [176, 360] on div "Ref Field 1" at bounding box center [229, 375] width 268 height 39
click at [173, 346] on input "text" at bounding box center [229, 338] width 268 height 21
paste input "082525 - Snowball - 2nd press"
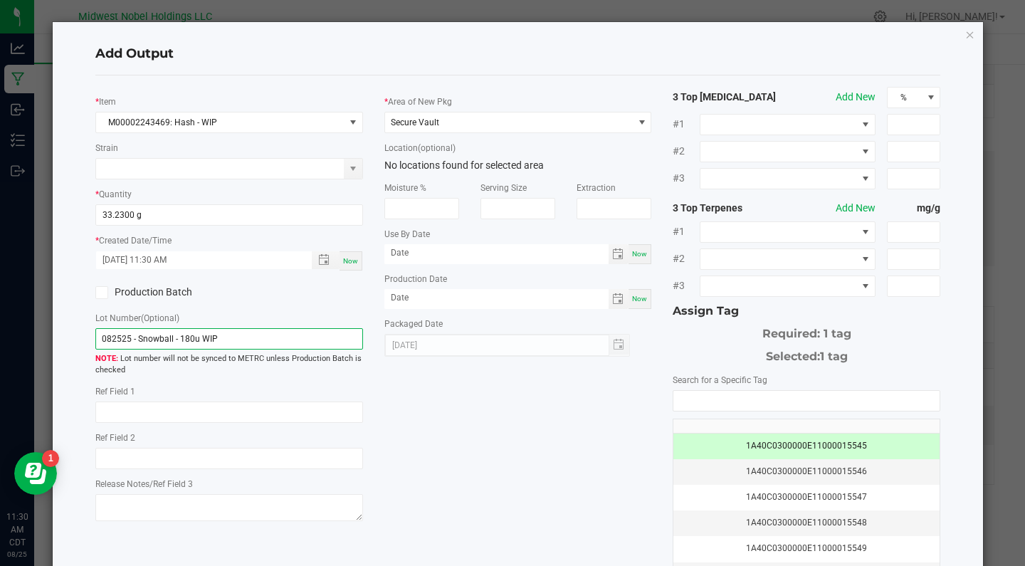
type input "082525 - Snowball - 180u WIP"
click at [503, 434] on div "* Item M00002243469: Hash - WIP Strain * Quantity 33.2300 g * Created Date/Time…" at bounding box center [518, 342] width 867 height 510
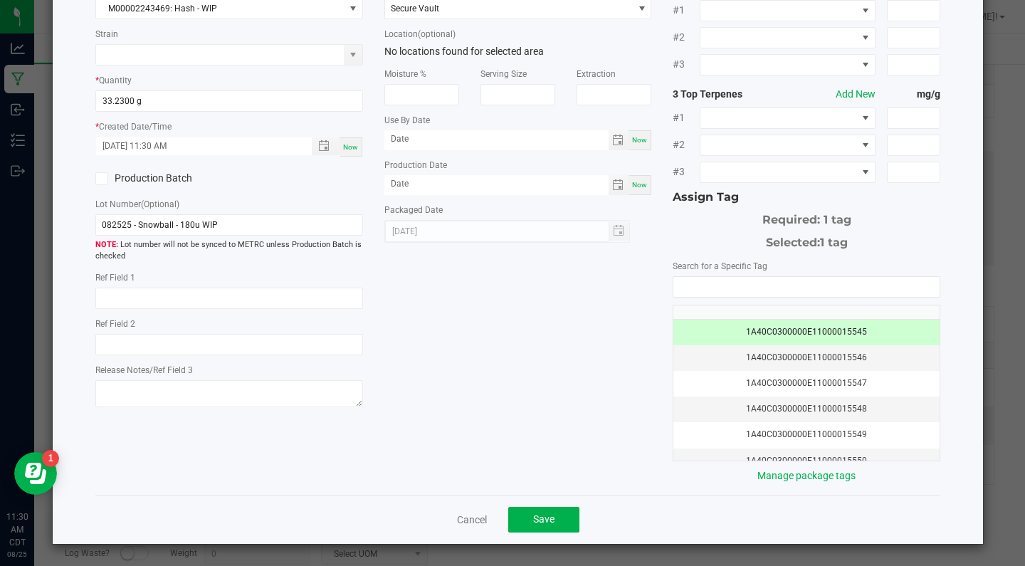
scroll to position [113, 0]
click at [162, 175] on label "Production Batch" at bounding box center [156, 178] width 123 height 15
click at [0, 0] on input "Production Batch" at bounding box center [0, 0] width 0 height 0
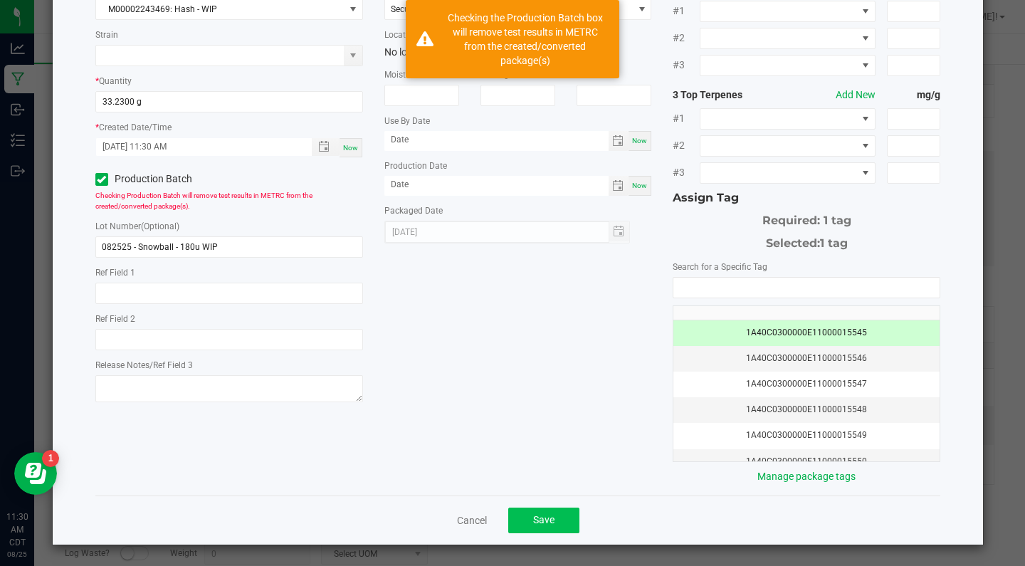
click at [554, 517] on span "Save" at bounding box center [543, 519] width 21 height 11
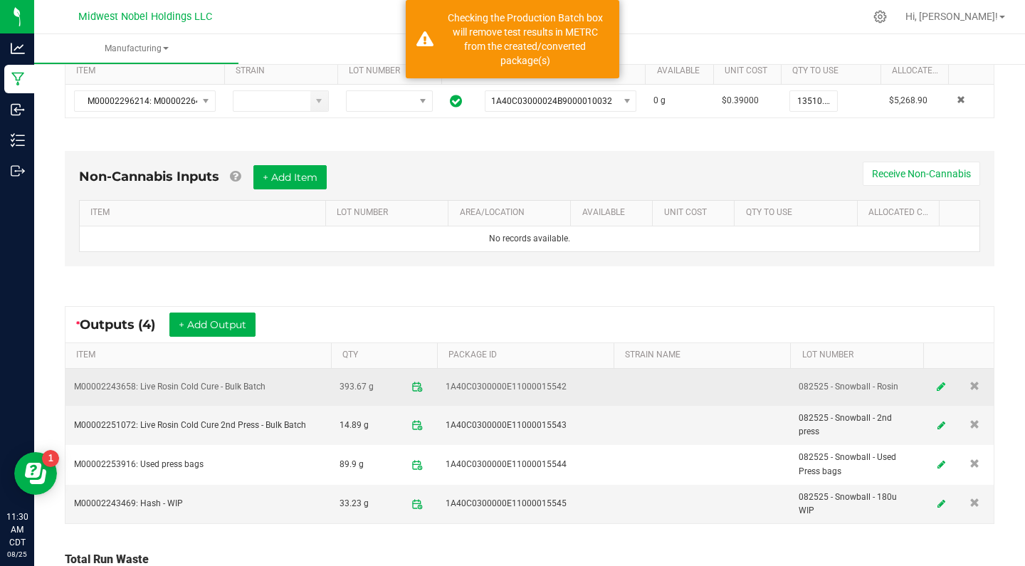
click at [934, 389] on link at bounding box center [940, 387] width 21 height 28
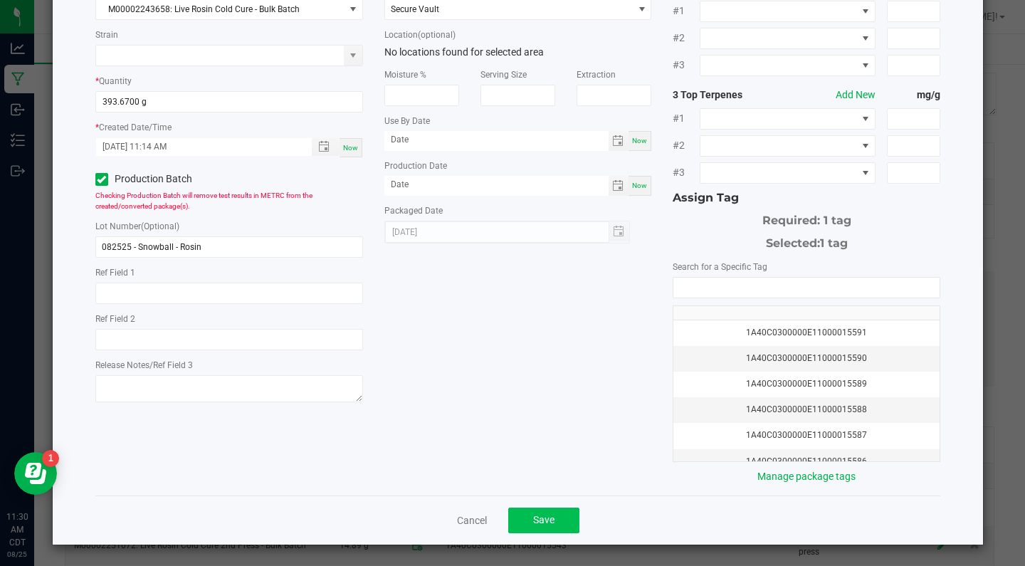
click at [554, 509] on button "Save" at bounding box center [543, 520] width 71 height 26
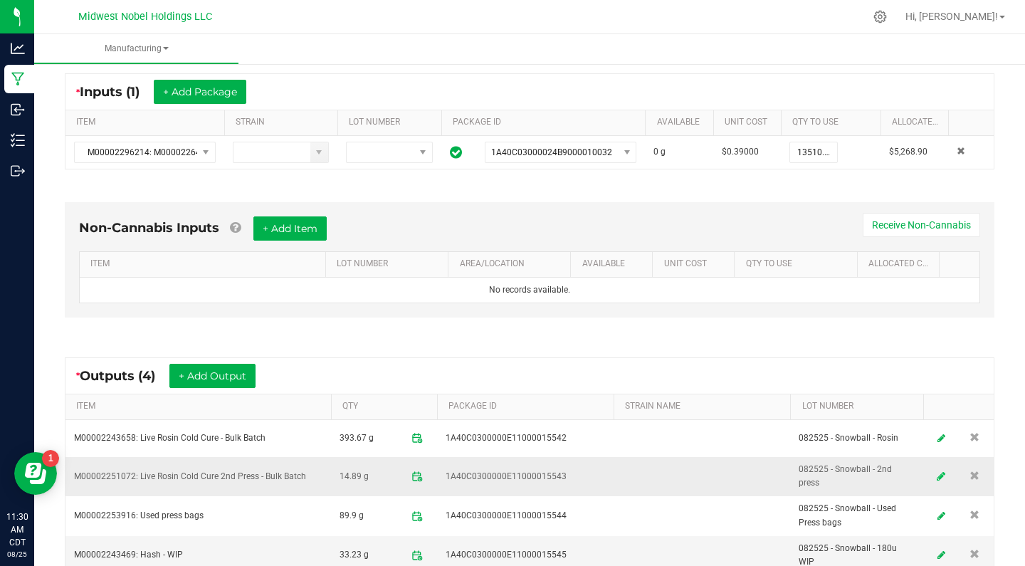
click at [944, 471] on icon at bounding box center [940, 476] width 9 height 10
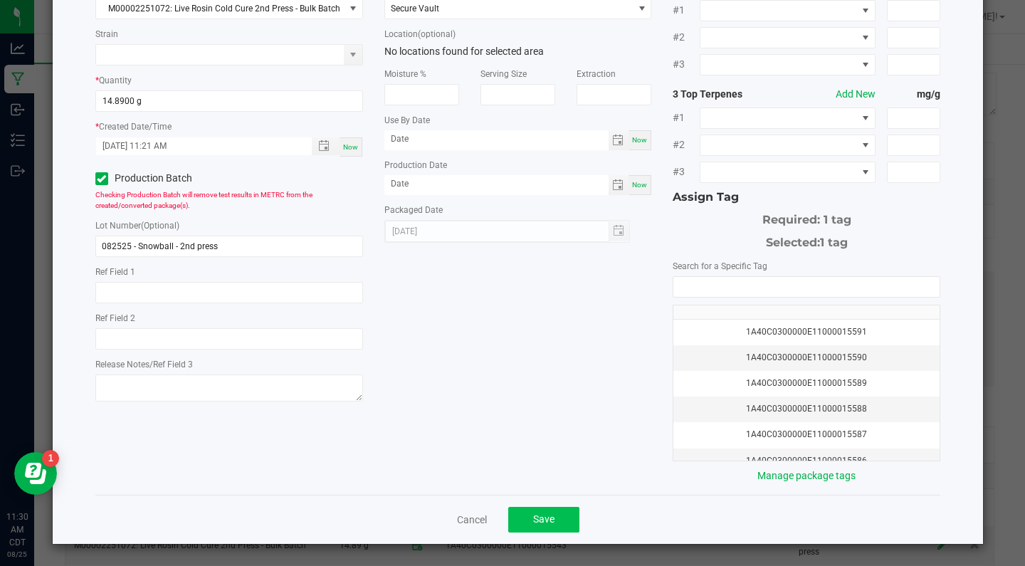
scroll to position [113, 0]
click at [549, 519] on span "Save" at bounding box center [543, 519] width 21 height 11
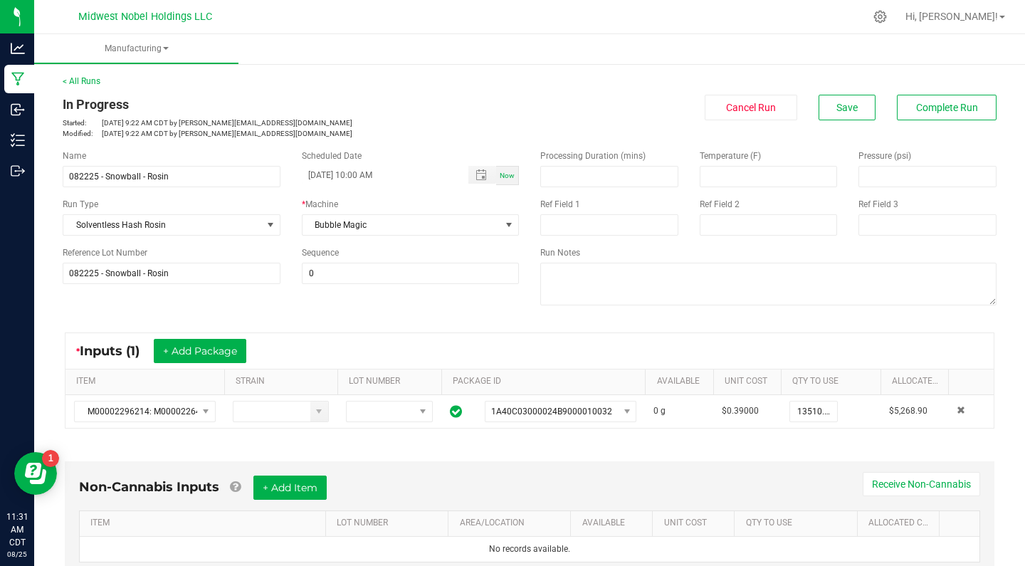
scroll to position [0, 0]
click at [853, 98] on button "Save" at bounding box center [846, 108] width 57 height 26
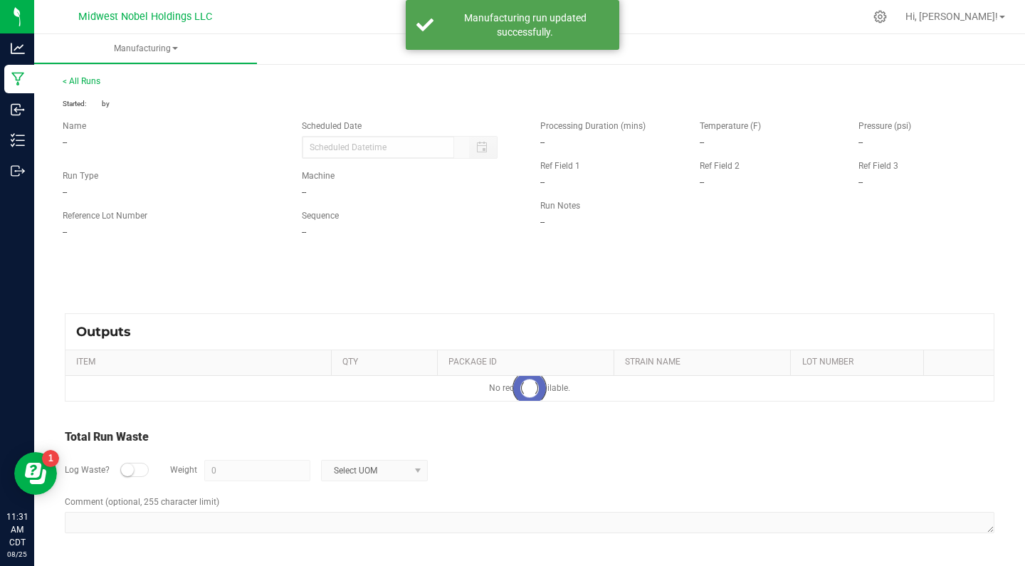
type input "[DATE] 10:00 AM"
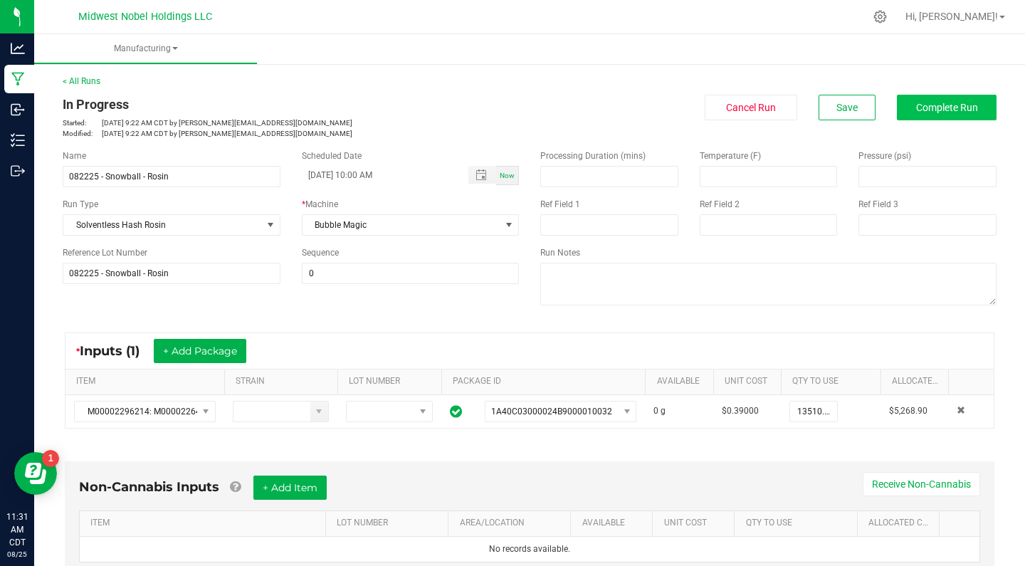
click at [963, 104] on span "Complete Run" at bounding box center [947, 107] width 62 height 11
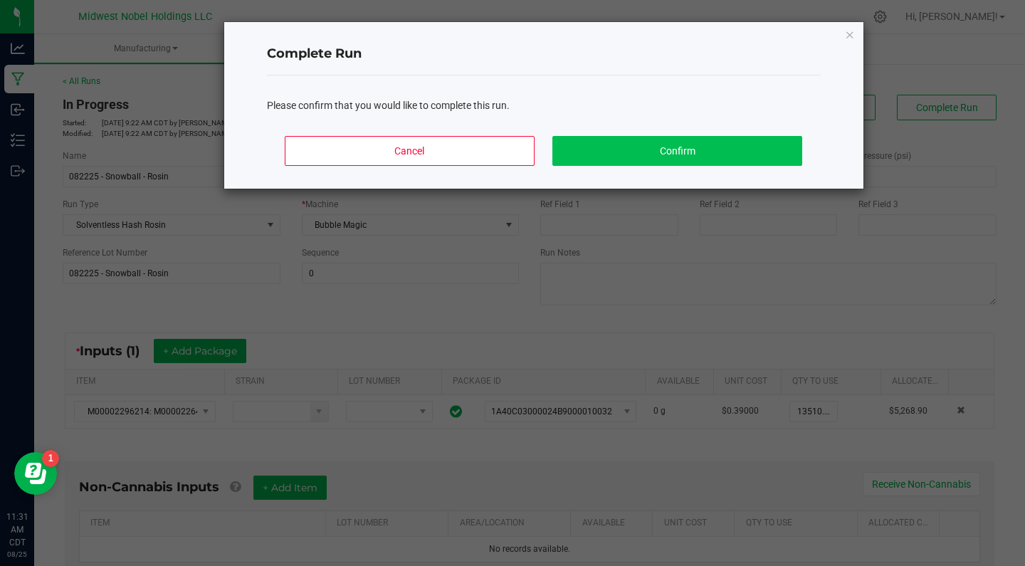
click at [702, 142] on button "Confirm" at bounding box center [676, 151] width 249 height 30
